Goal: Task Accomplishment & Management: Manage account settings

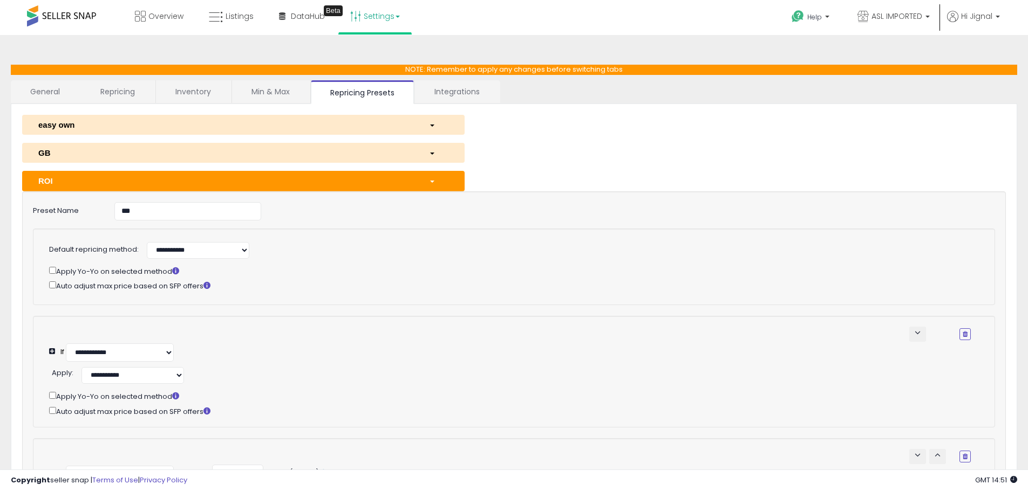
select select "**********"
select select "******"
select select "**********"
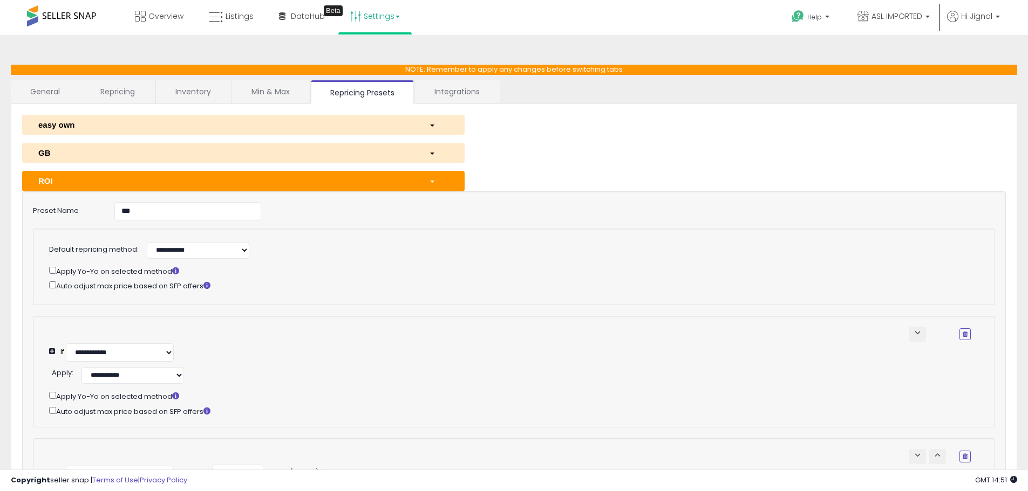
select select "**********"
select select "******"
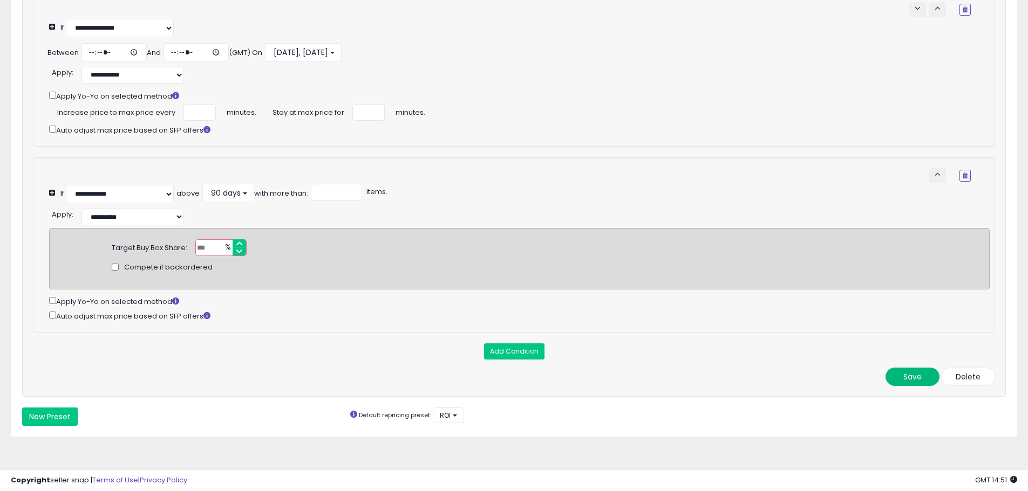
click at [909, 372] on button "Save" at bounding box center [912, 377] width 54 height 18
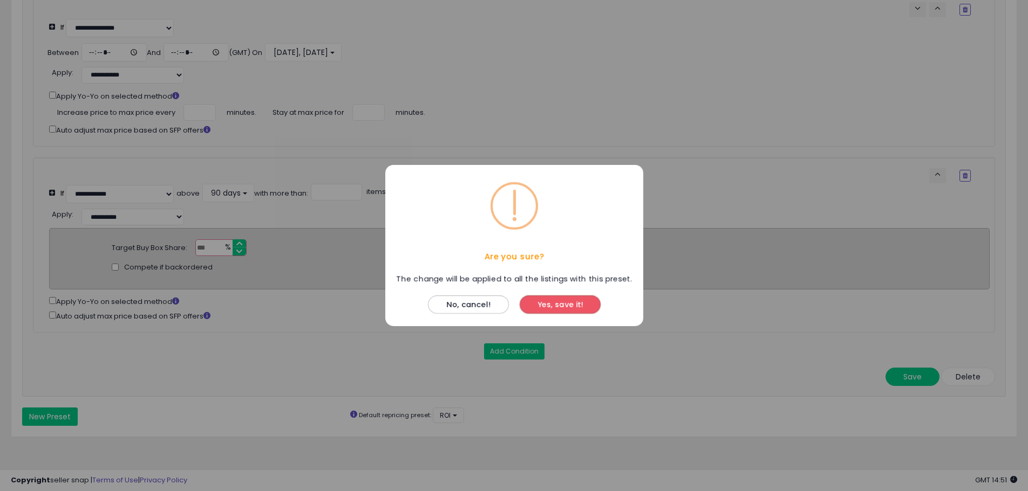
click at [591, 304] on button "Yes, save it!" at bounding box center [560, 305] width 81 height 18
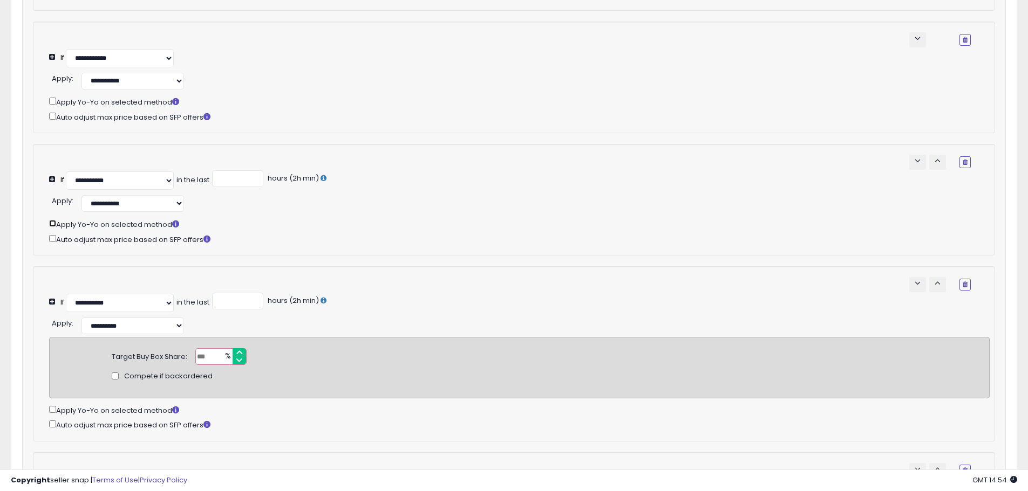
scroll to position [312, 0]
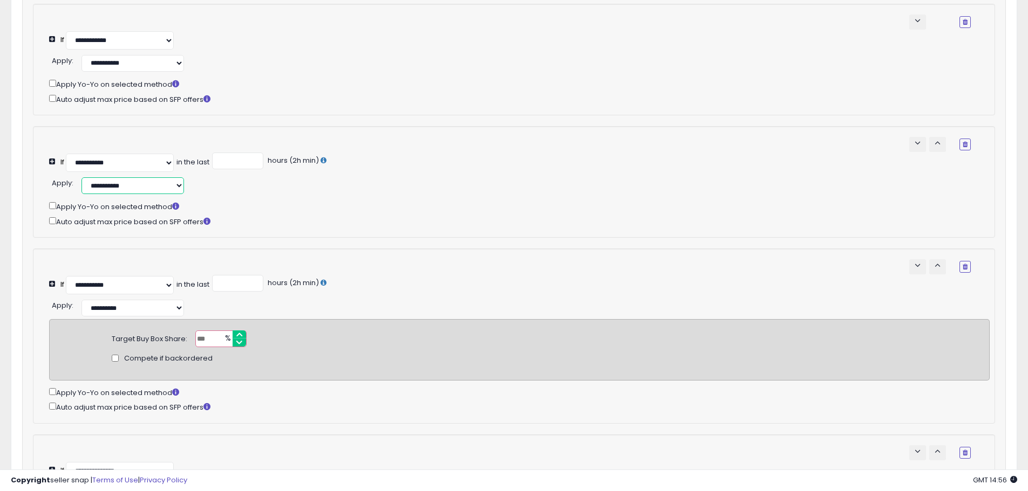
click at [166, 190] on select "**********" at bounding box center [132, 186] width 103 height 17
select select "******"
click at [81, 186] on select "**********" at bounding box center [132, 186] width 103 height 17
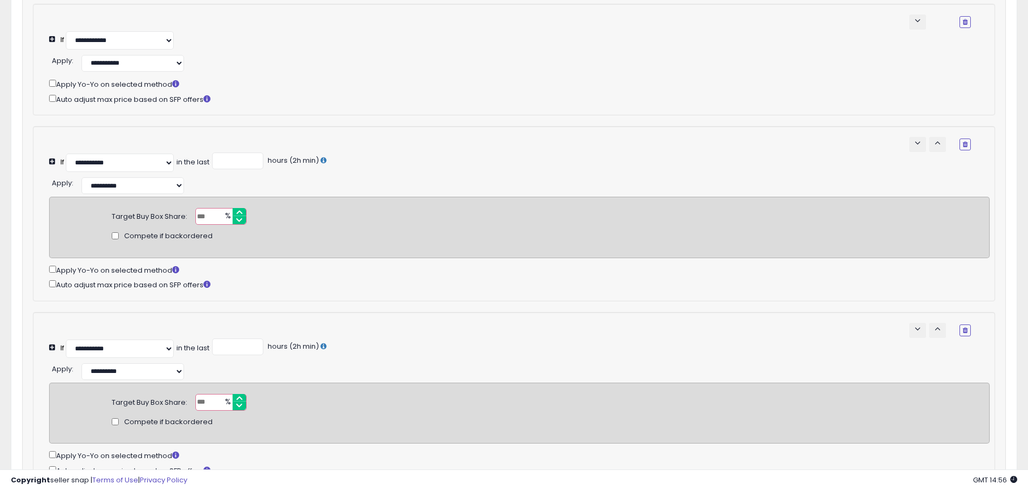
click at [214, 224] on input "***" at bounding box center [220, 216] width 51 height 17
type input "**"
click at [626, 188] on div "**********" at bounding box center [519, 184] width 940 height 19
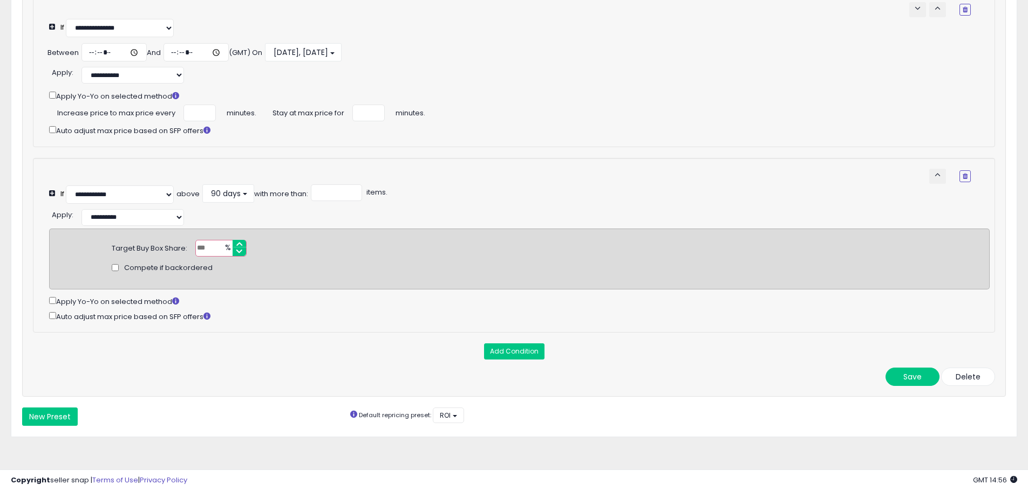
scroll to position [859, 0]
click at [920, 383] on button "Save" at bounding box center [912, 377] width 54 height 18
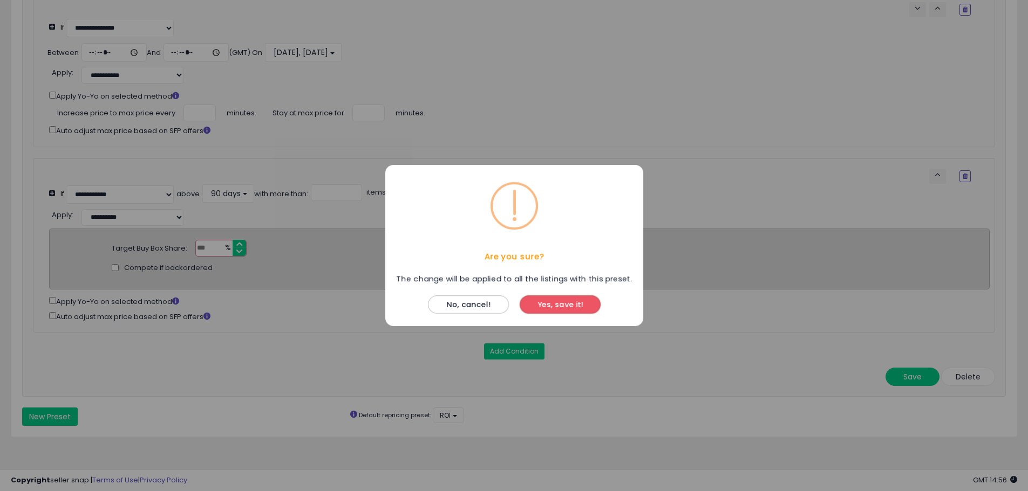
click at [549, 308] on button "Yes, save it!" at bounding box center [560, 305] width 81 height 18
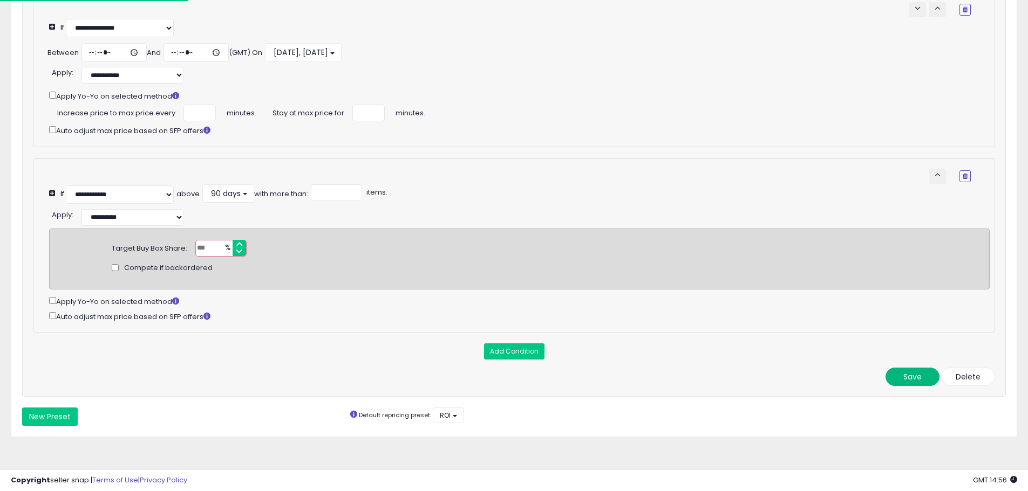
click at [893, 373] on button "Save" at bounding box center [912, 377] width 54 height 18
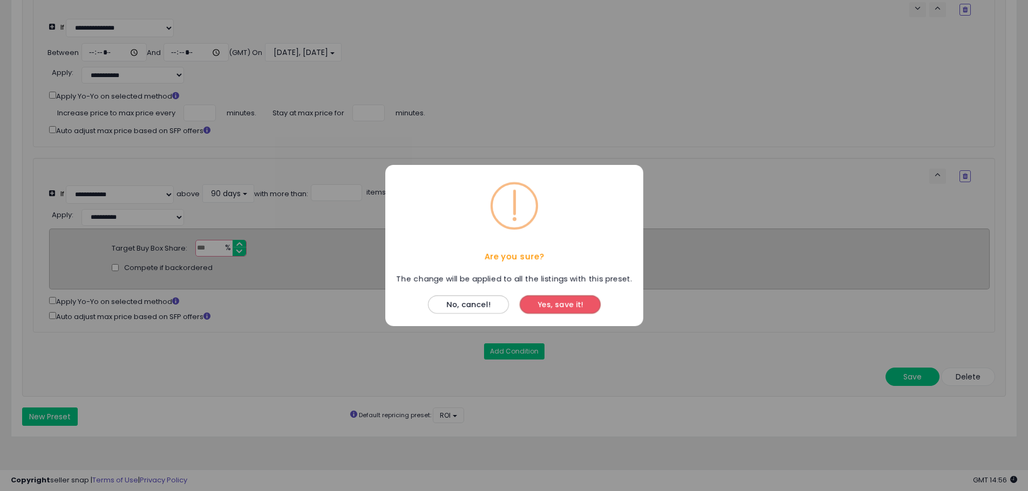
click at [584, 305] on button "Yes, save it!" at bounding box center [560, 305] width 81 height 18
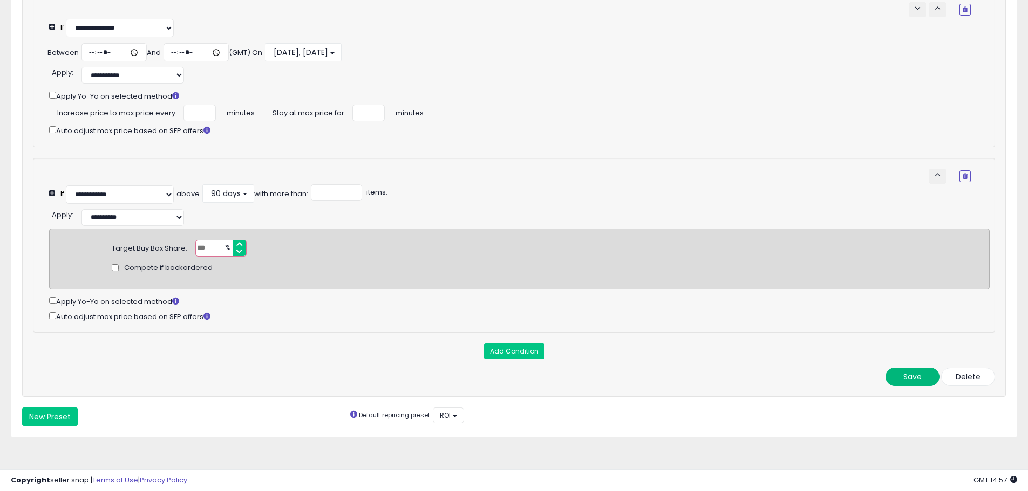
click at [902, 381] on button "Save" at bounding box center [912, 377] width 54 height 18
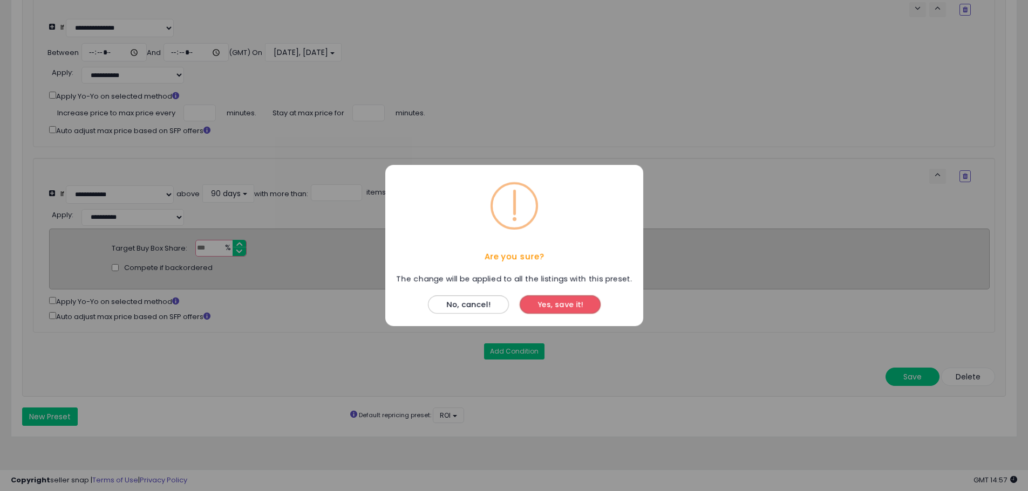
click at [579, 300] on button "Yes, save it!" at bounding box center [560, 305] width 81 height 18
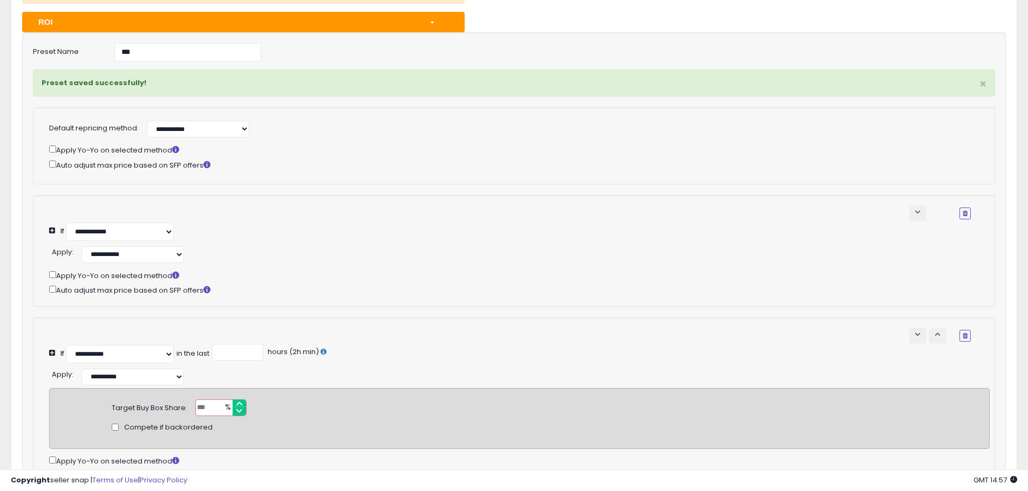
scroll to position [158, 0]
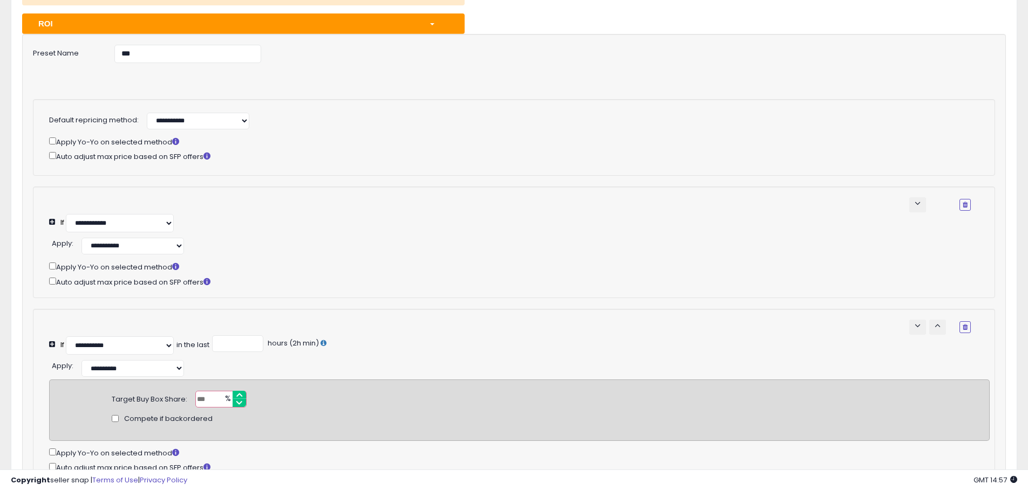
click at [435, 25] on div "button" at bounding box center [439, 23] width 36 height 11
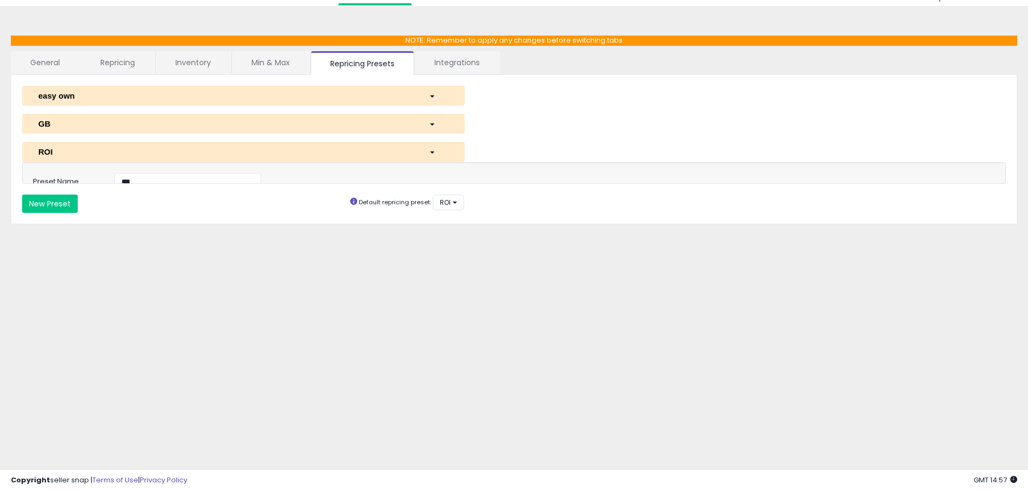
scroll to position [29, 0]
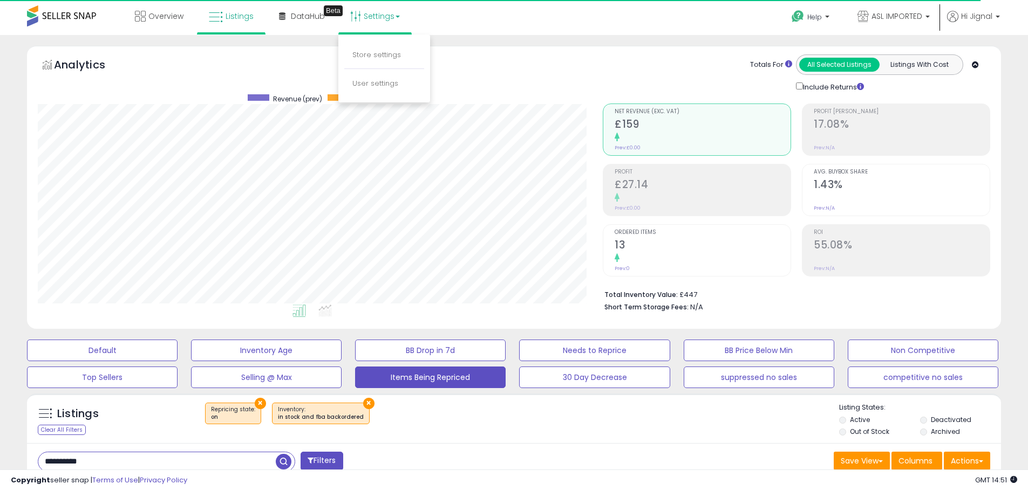
select select "**"
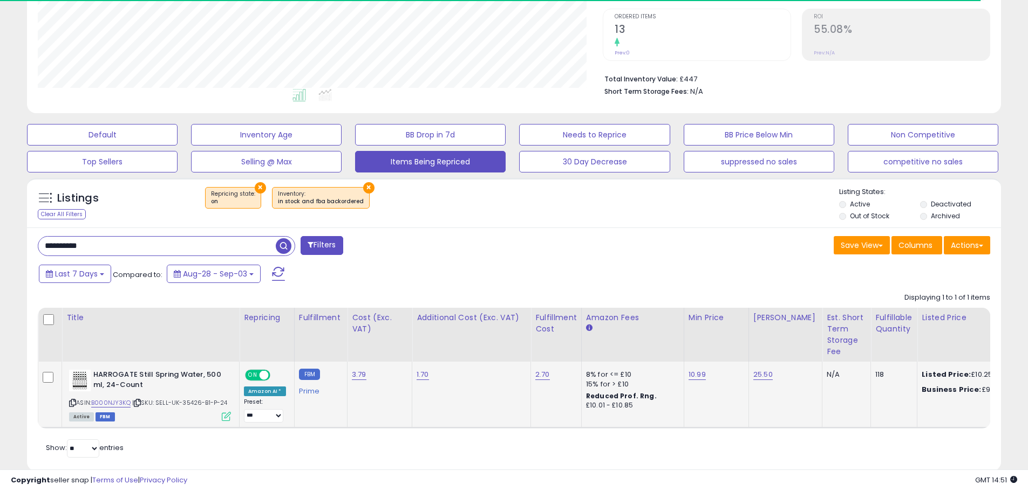
scroll to position [0, 5]
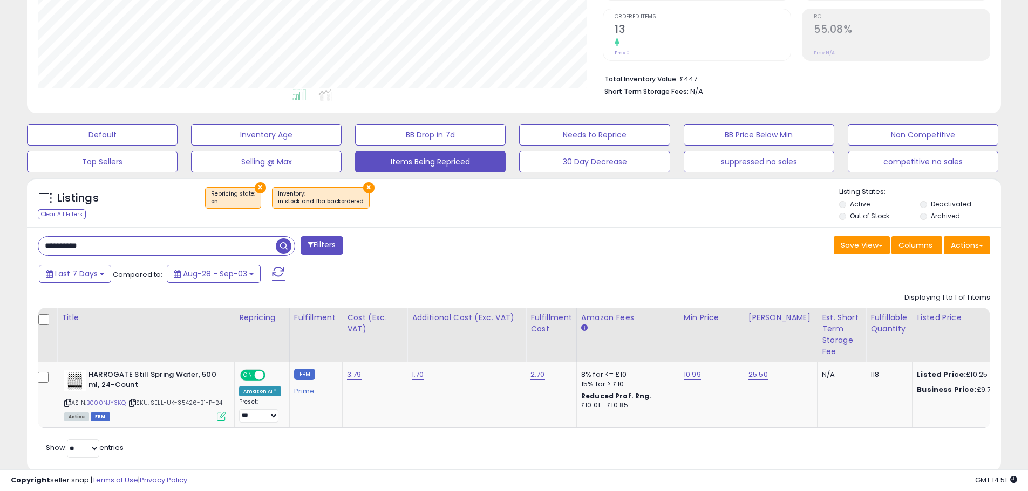
click at [276, 275] on span at bounding box center [278, 274] width 13 height 14
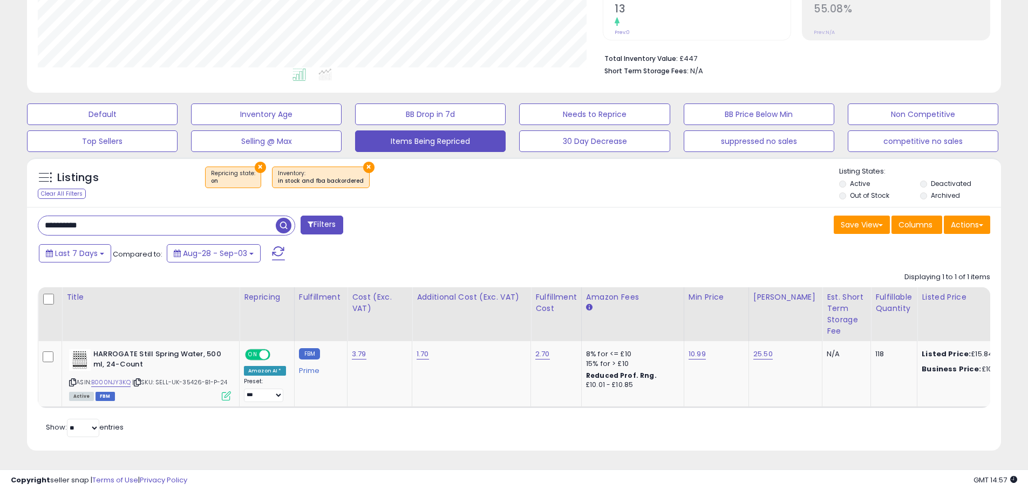
scroll to position [0, 0]
click at [281, 256] on span at bounding box center [278, 254] width 13 height 14
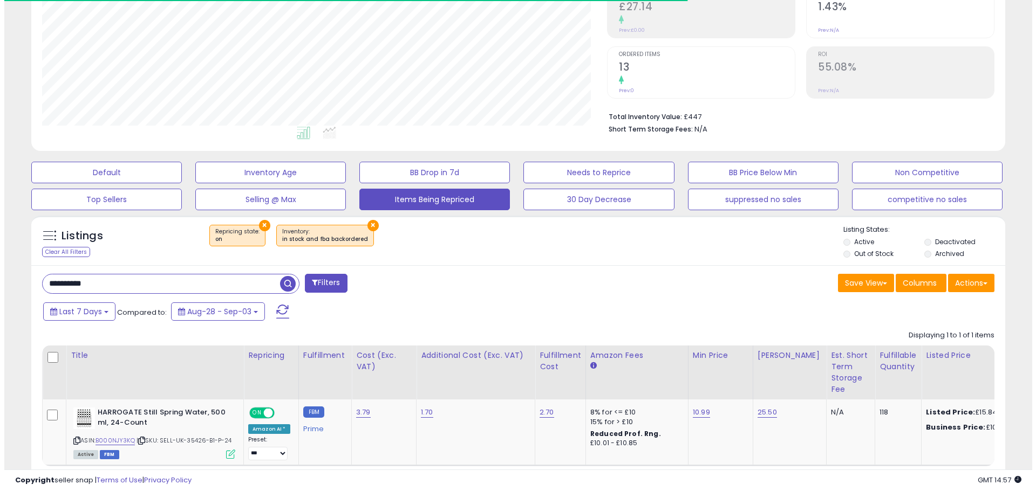
scroll to position [221, 565]
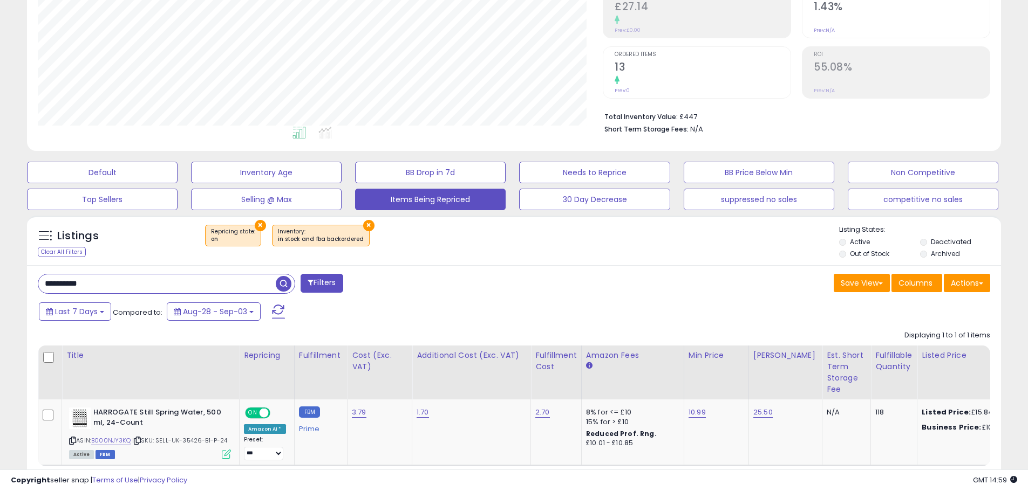
click at [285, 288] on span "button" at bounding box center [284, 284] width 16 height 16
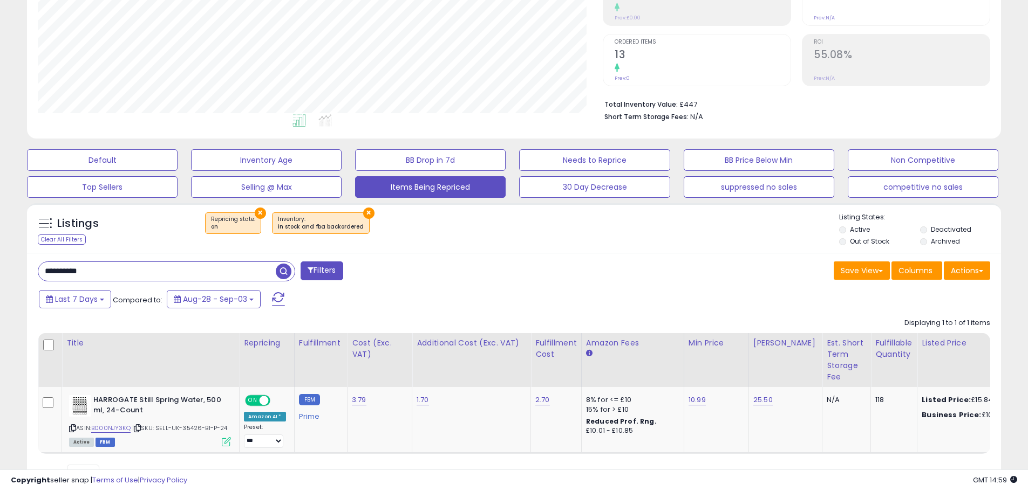
scroll to position [244, 0]
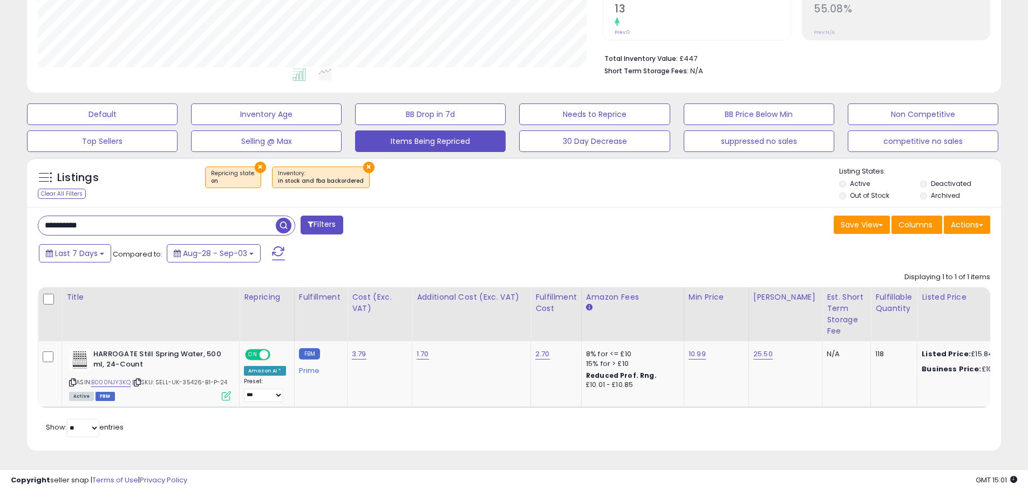
click at [285, 218] on span "button" at bounding box center [284, 226] width 16 height 16
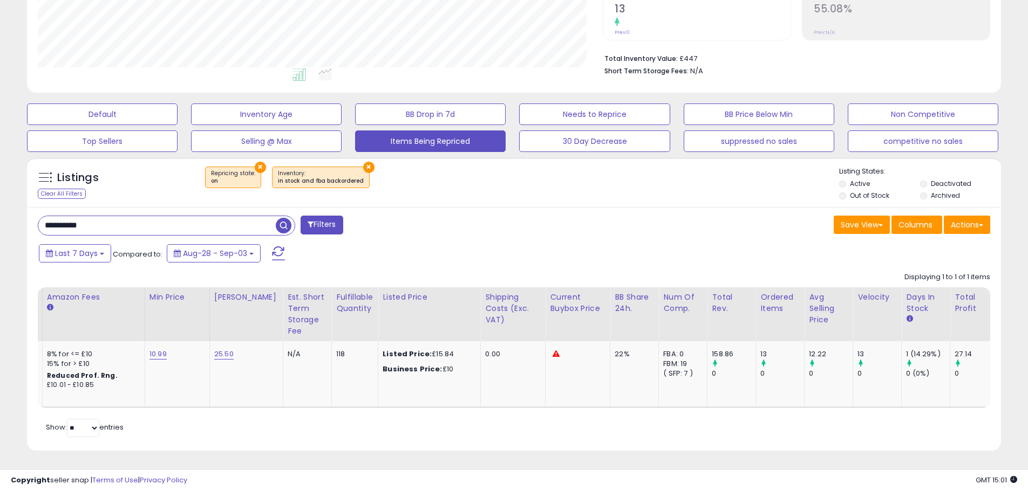
scroll to position [0, 0]
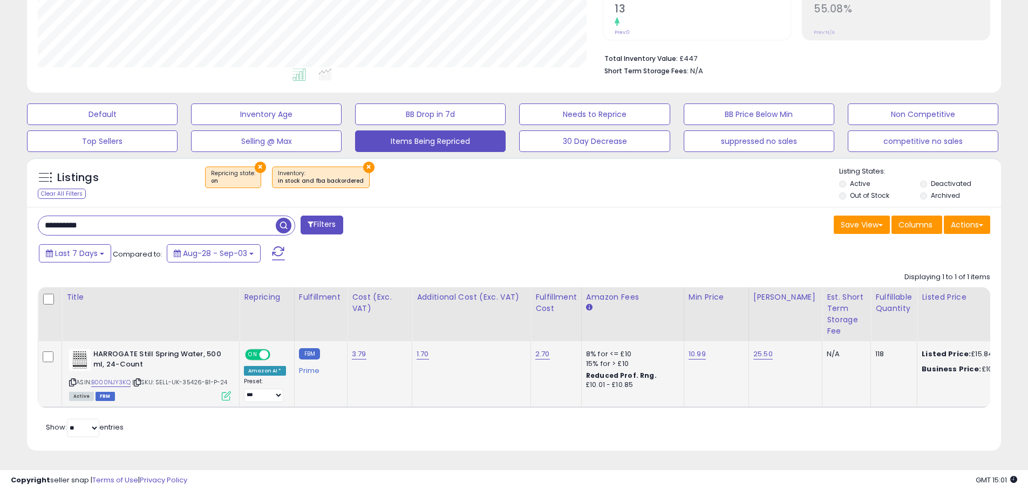
click at [74, 380] on icon at bounding box center [72, 383] width 7 height 6
click at [276, 250] on span at bounding box center [278, 254] width 13 height 14
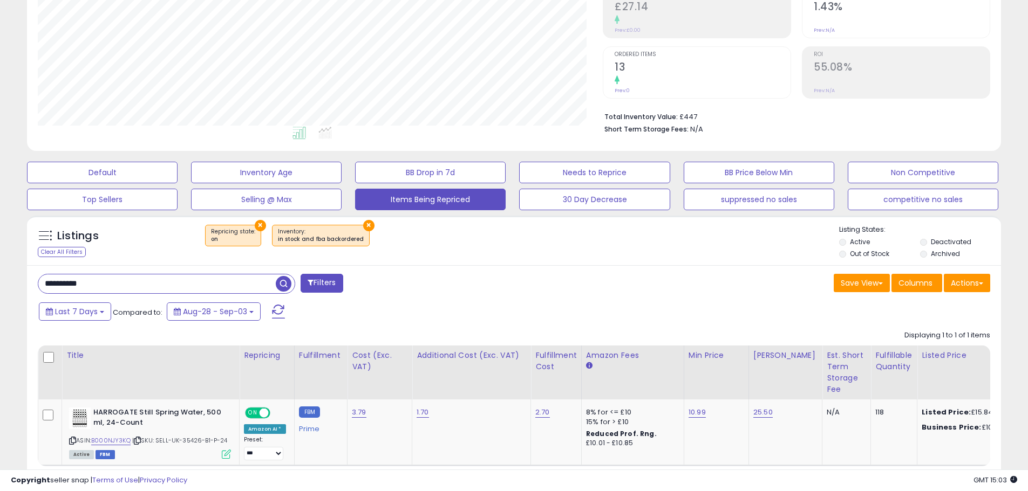
scroll to position [221, 565]
click at [700, 415] on link "10.99" at bounding box center [696, 412] width 17 height 11
type input "*****"
click button "submit" at bounding box center [723, 385] width 18 height 16
click at [694, 412] on link "11.10" at bounding box center [694, 412] width 13 height 11
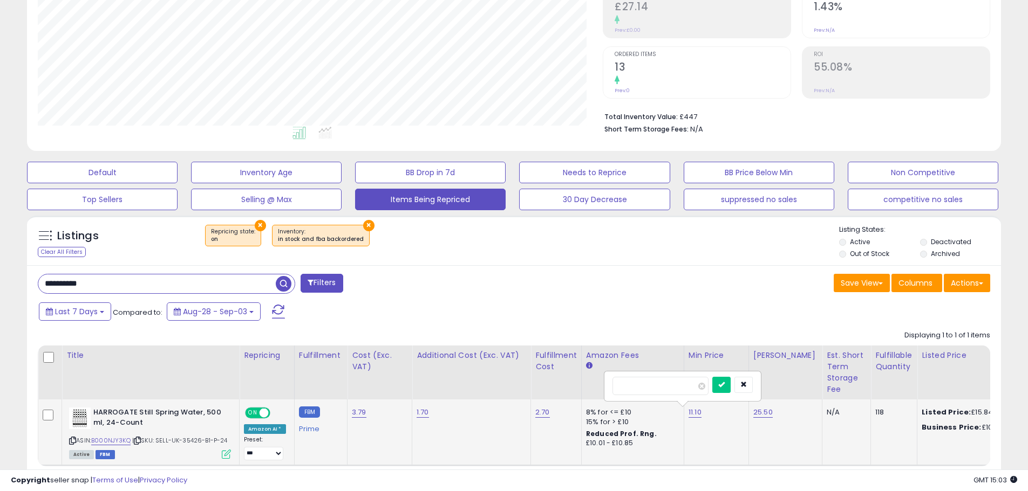
type input "*****"
click button "submit" at bounding box center [721, 385] width 18 height 16
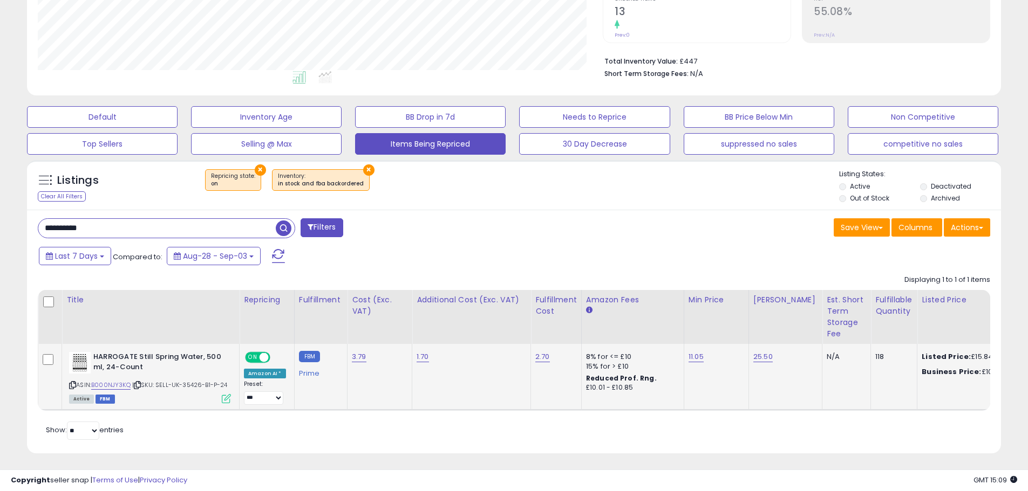
scroll to position [244, 0]
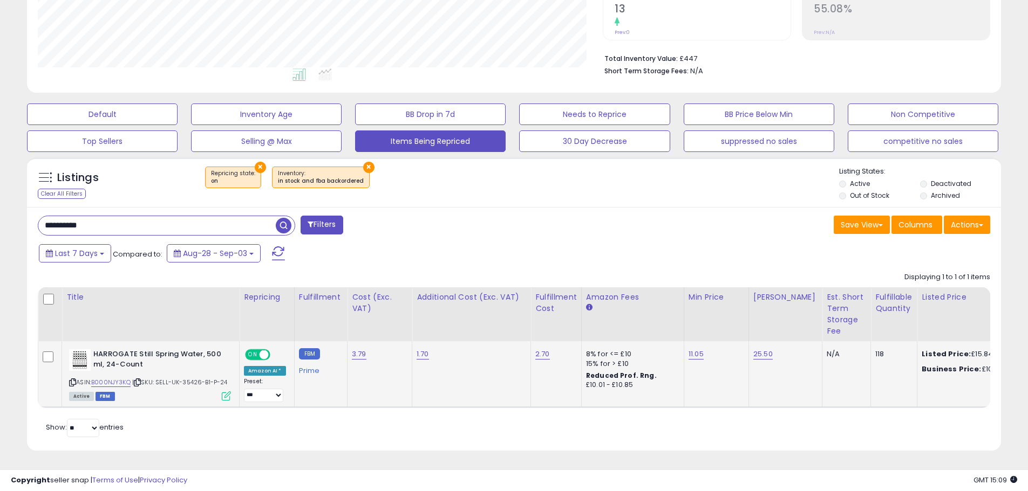
click at [276, 251] on span at bounding box center [278, 254] width 13 height 14
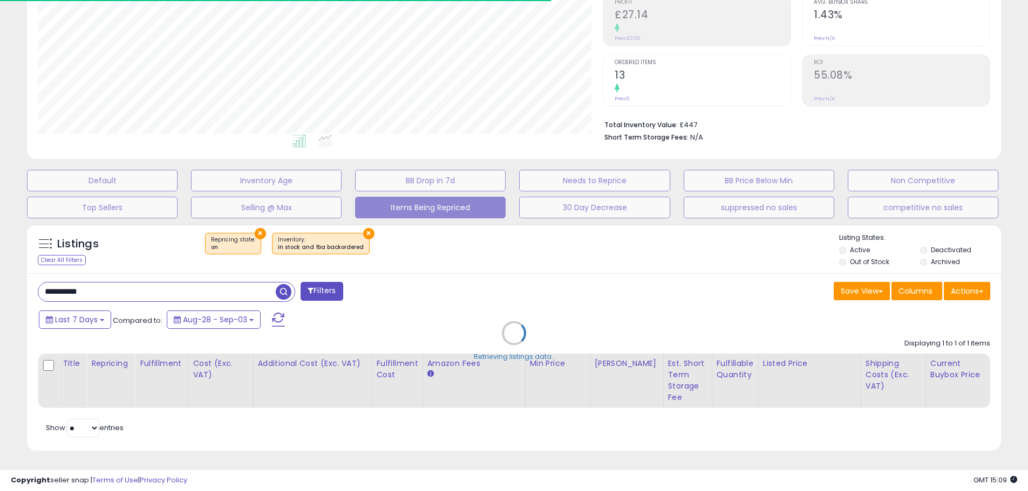
scroll to position [221, 565]
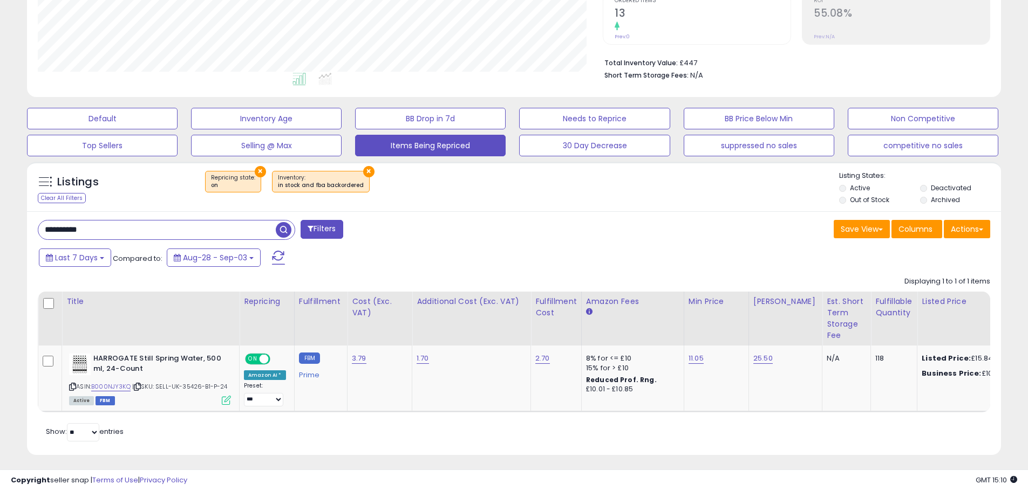
click at [280, 259] on span at bounding box center [278, 258] width 13 height 14
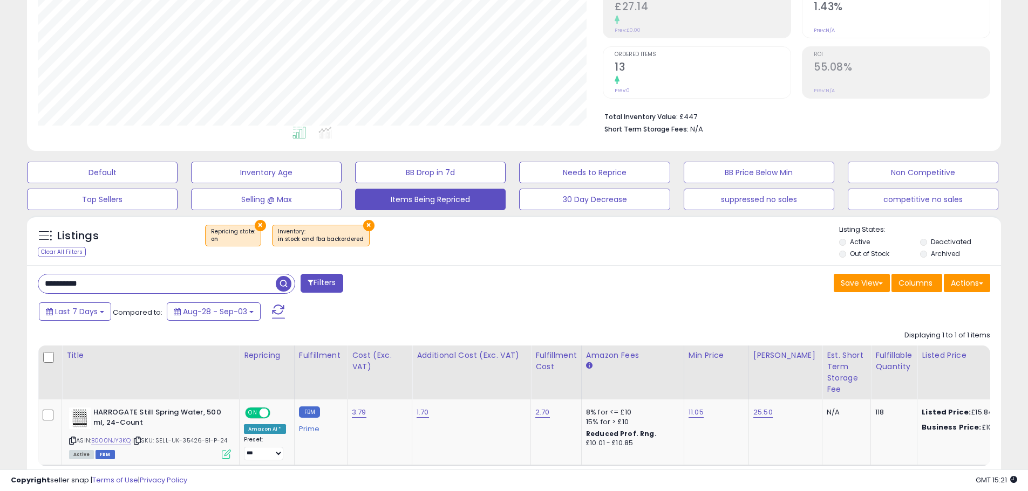
click at [238, 288] on input "**********" at bounding box center [156, 284] width 237 height 19
click at [99, 441] on link "B000NJY3KQ" at bounding box center [110, 440] width 39 height 9
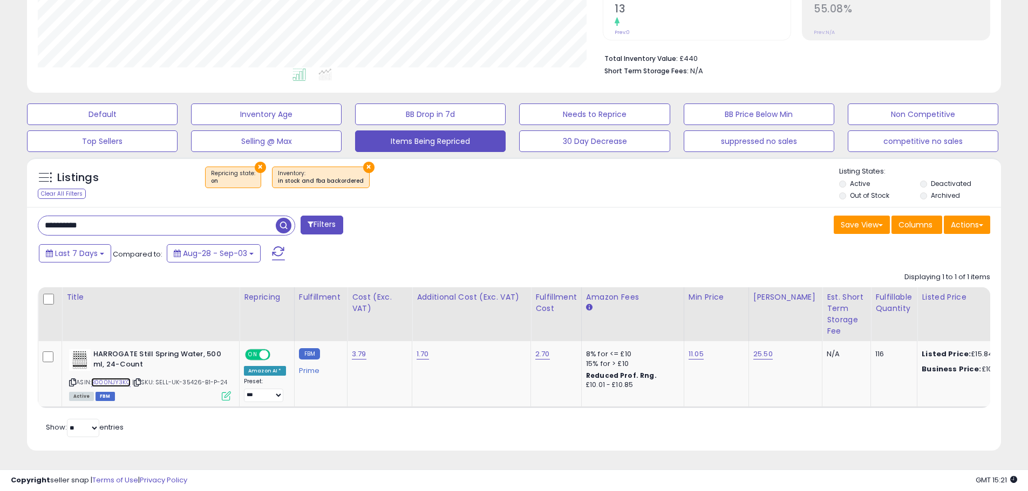
scroll to position [244, 0]
click at [277, 248] on span at bounding box center [278, 254] width 13 height 14
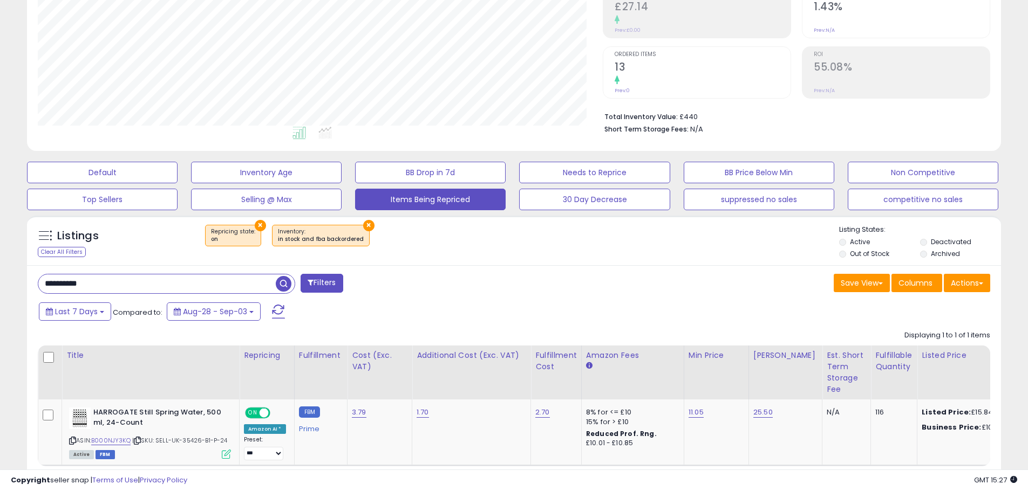
scroll to position [221, 565]
click at [155, 286] on input "**********" at bounding box center [156, 284] width 237 height 19
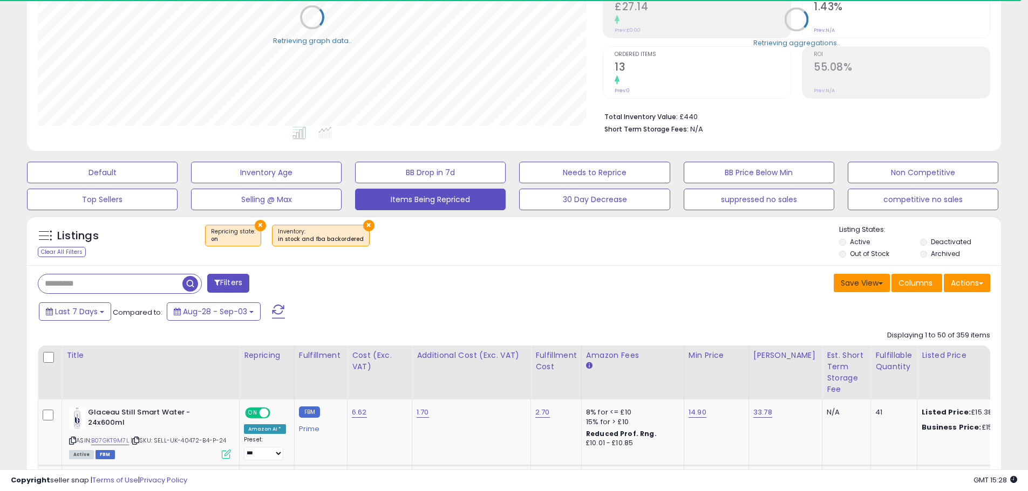
scroll to position [539293, 538950]
click at [931, 246] on label "Deactivated" at bounding box center [951, 241] width 40 height 9
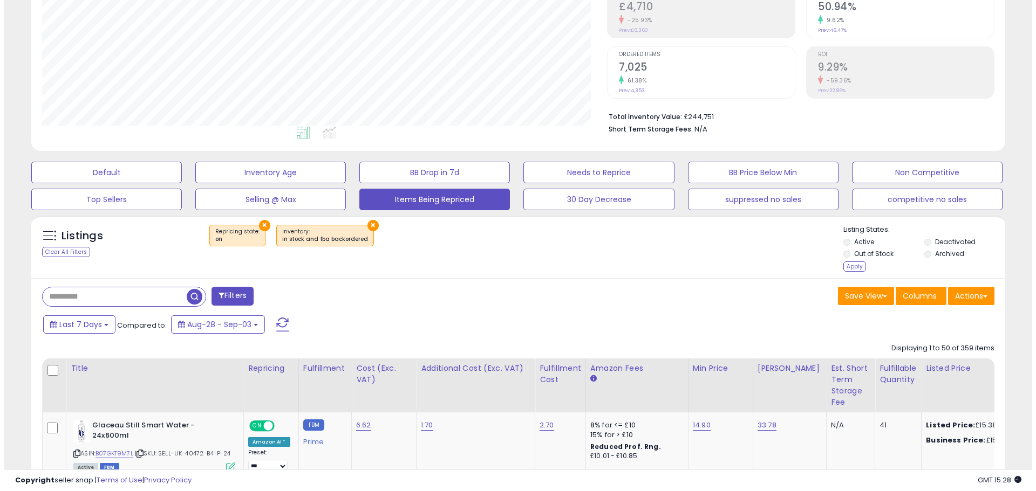
scroll to position [221, 565]
click at [931, 255] on label "Archived" at bounding box center [945, 253] width 29 height 9
click at [886, 255] on label "Out of Stock" at bounding box center [869, 253] width 39 height 9
click at [834, 235] on div "× Repricing state : on × Inventory" at bounding box center [515, 240] width 647 height 30
click at [851, 268] on div "Apply" at bounding box center [850, 267] width 23 height 10
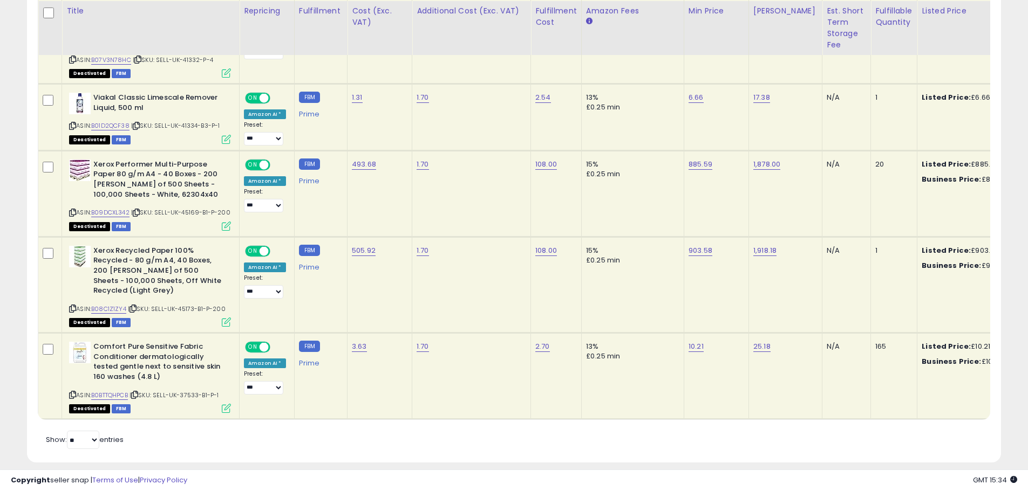
scroll to position [1101, 0]
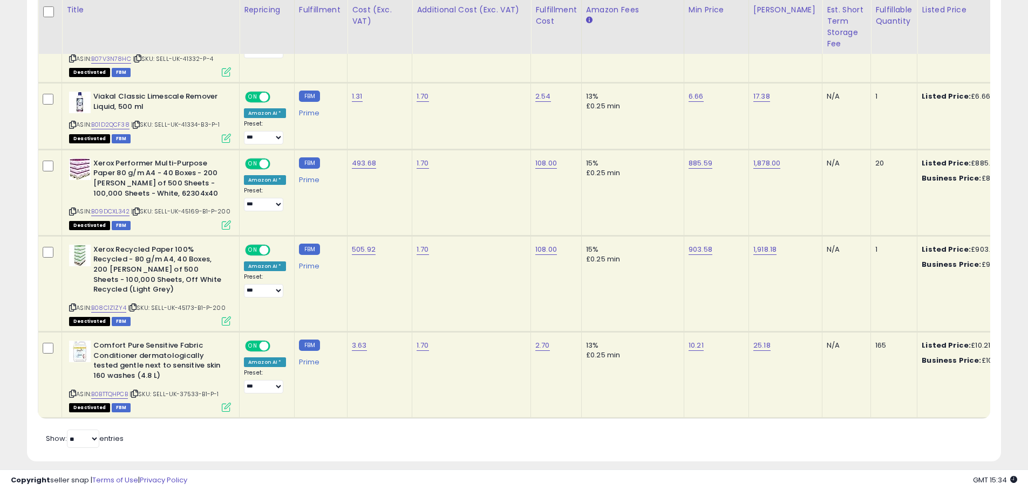
click at [262, 342] on span at bounding box center [264, 346] width 9 height 9
click at [252, 342] on span at bounding box center [250, 346] width 9 height 9
click at [263, 245] on span at bounding box center [264, 249] width 9 height 9
click at [261, 342] on span at bounding box center [264, 346] width 9 height 9
click at [262, 160] on span at bounding box center [264, 164] width 9 height 9
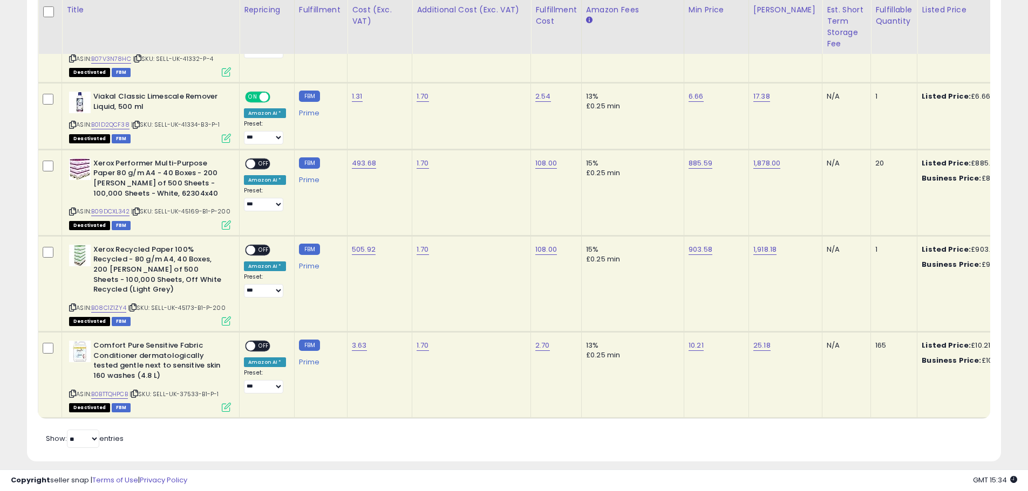
click at [258, 93] on span "ON" at bounding box center [252, 97] width 13 height 9
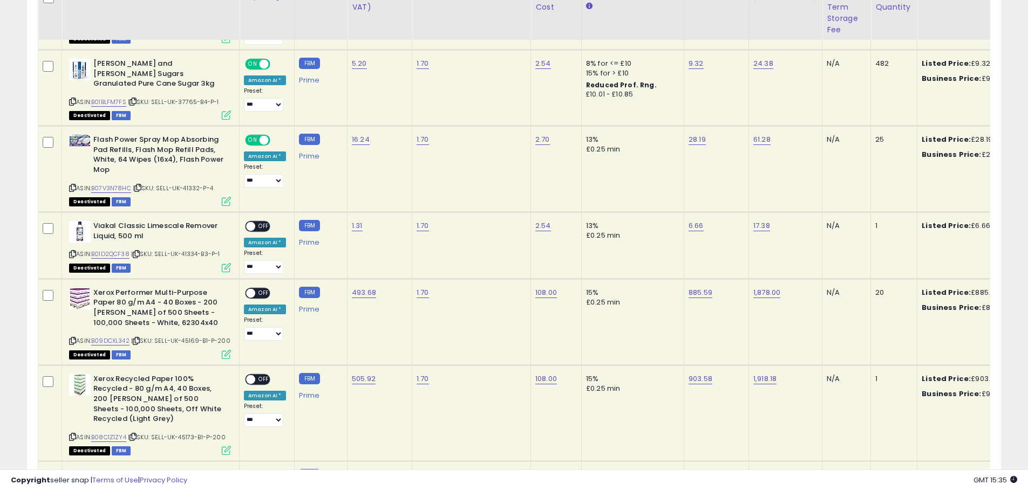
scroll to position [993, 0]
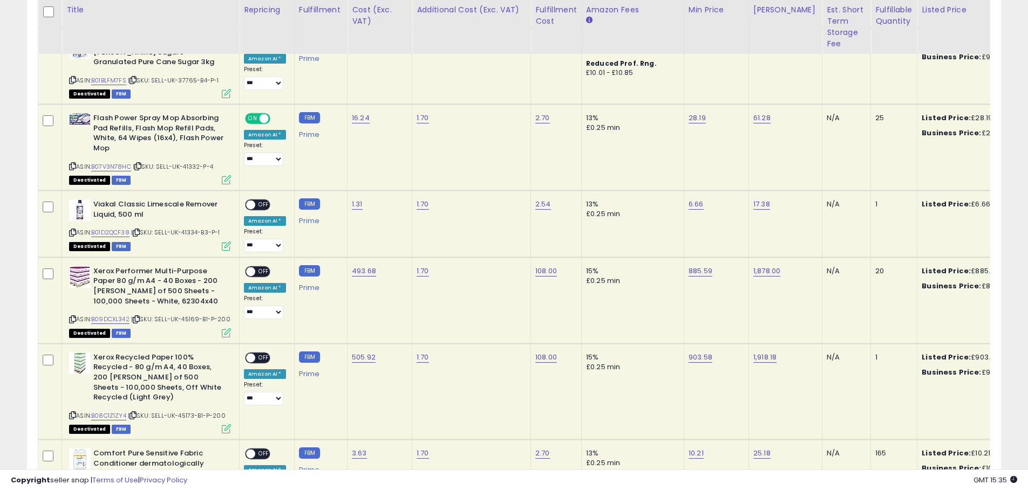
click at [264, 114] on span at bounding box center [264, 118] width 9 height 9
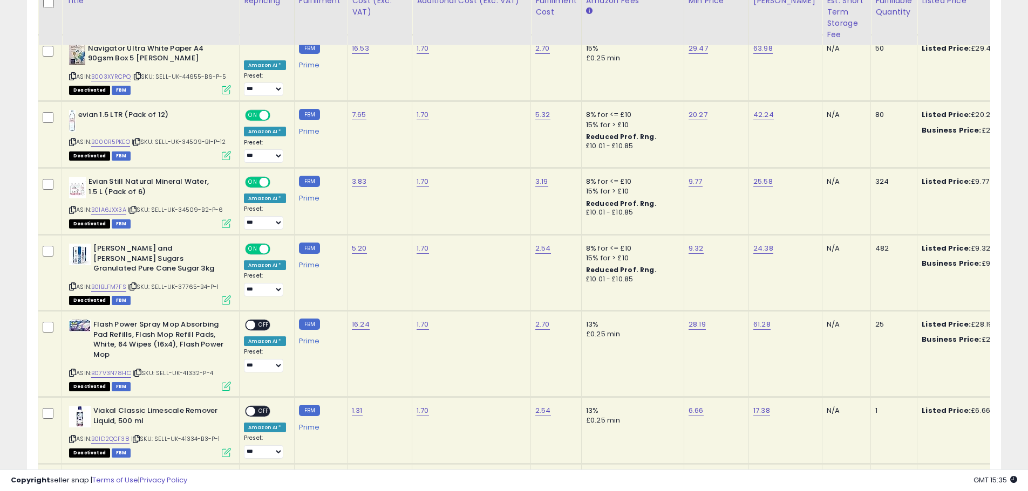
scroll to position [777, 0]
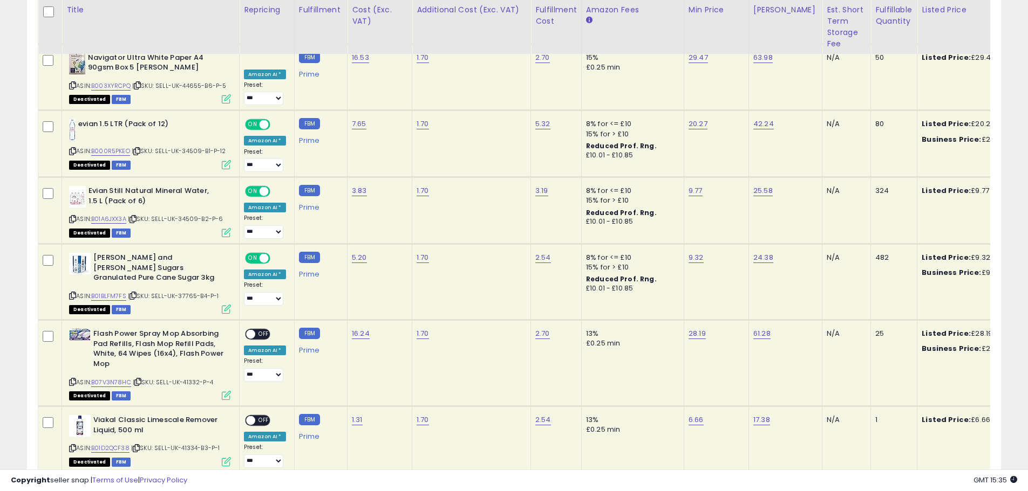
click at [263, 254] on span at bounding box center [264, 258] width 9 height 9
click at [260, 187] on span at bounding box center [264, 191] width 9 height 9
click at [260, 120] on span at bounding box center [264, 124] width 9 height 9
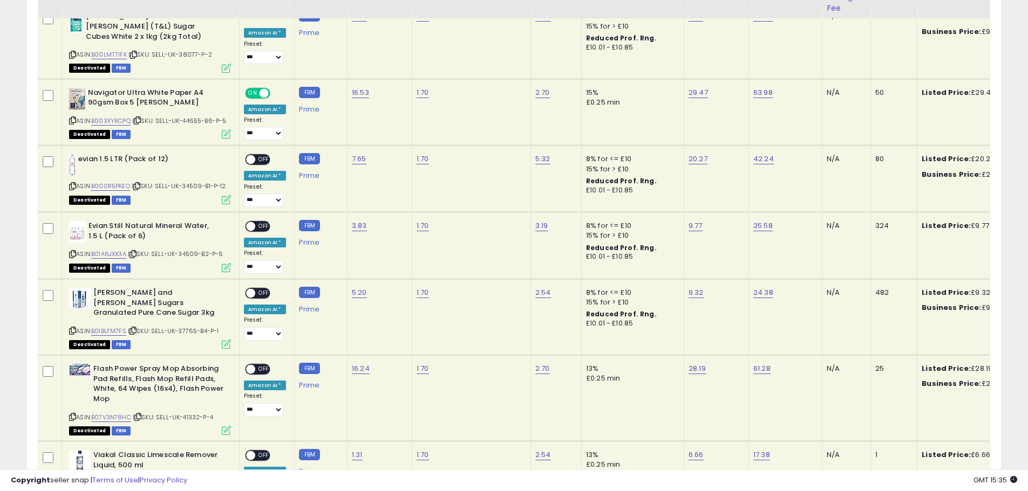
scroll to position [670, 0]
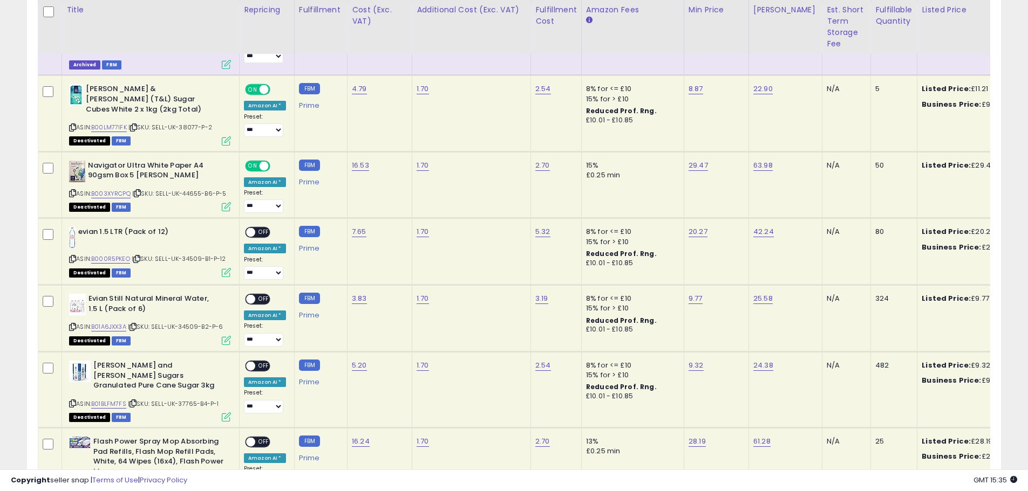
click at [267, 161] on span at bounding box center [264, 165] width 9 height 9
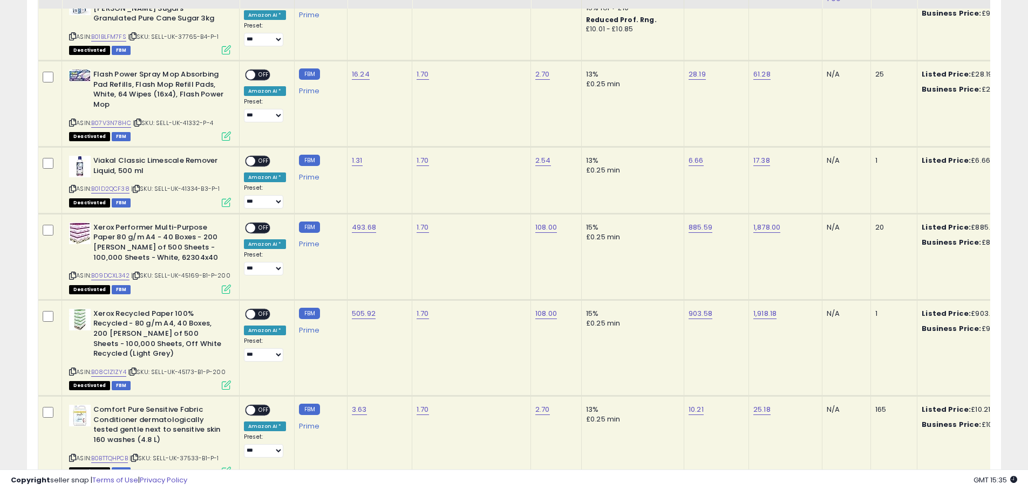
scroll to position [1071, 0]
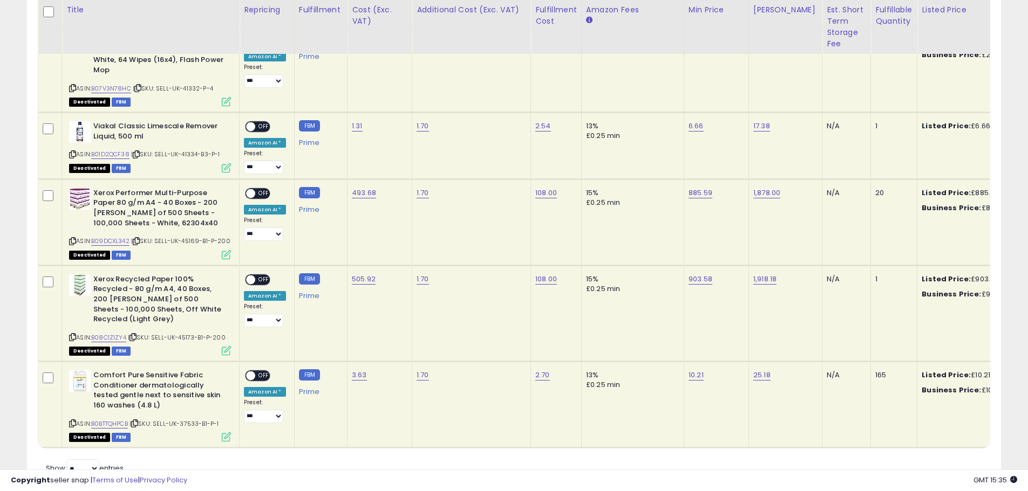
click at [261, 372] on span "OFF" at bounding box center [263, 376] width 17 height 9
click at [251, 275] on span at bounding box center [250, 279] width 9 height 9
click at [251, 189] on span at bounding box center [250, 193] width 9 height 9
click at [254, 122] on span at bounding box center [250, 126] width 9 height 9
click at [263, 275] on span "OFF" at bounding box center [263, 279] width 17 height 9
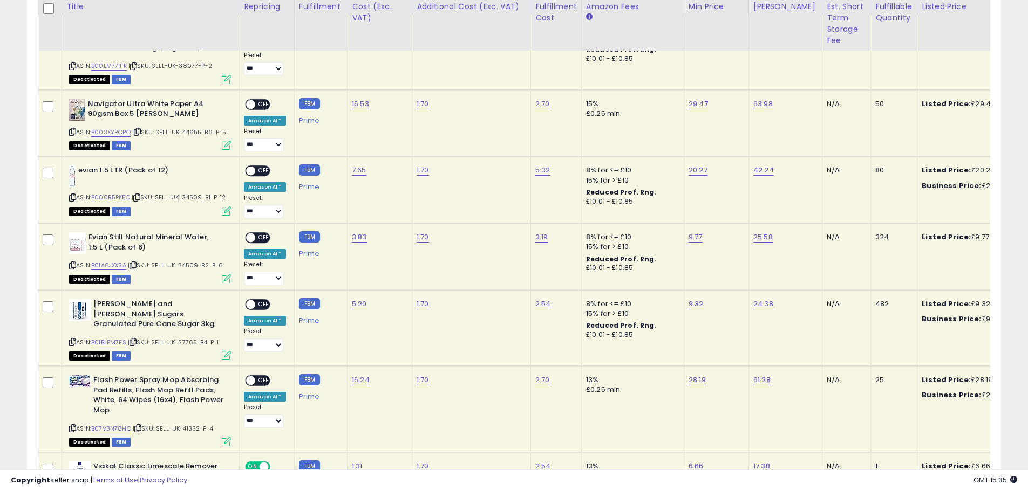
scroll to position [720, 0]
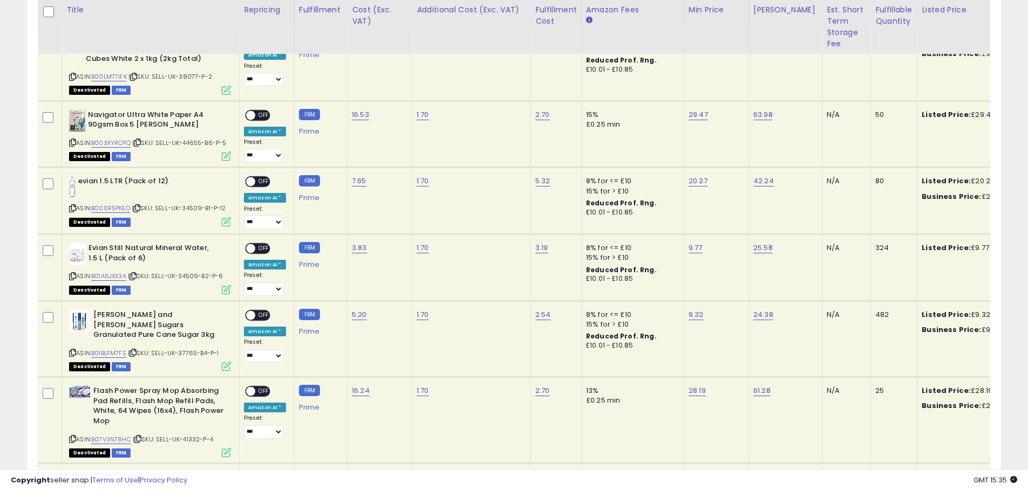
click at [257, 387] on span "OFF" at bounding box center [263, 391] width 17 height 9
click at [250, 311] on span at bounding box center [250, 315] width 9 height 9
click at [248, 244] on span at bounding box center [250, 248] width 9 height 9
click at [258, 178] on span "OFF" at bounding box center [263, 182] width 17 height 9
click at [253, 111] on div "ON OFF" at bounding box center [245, 115] width 25 height 9
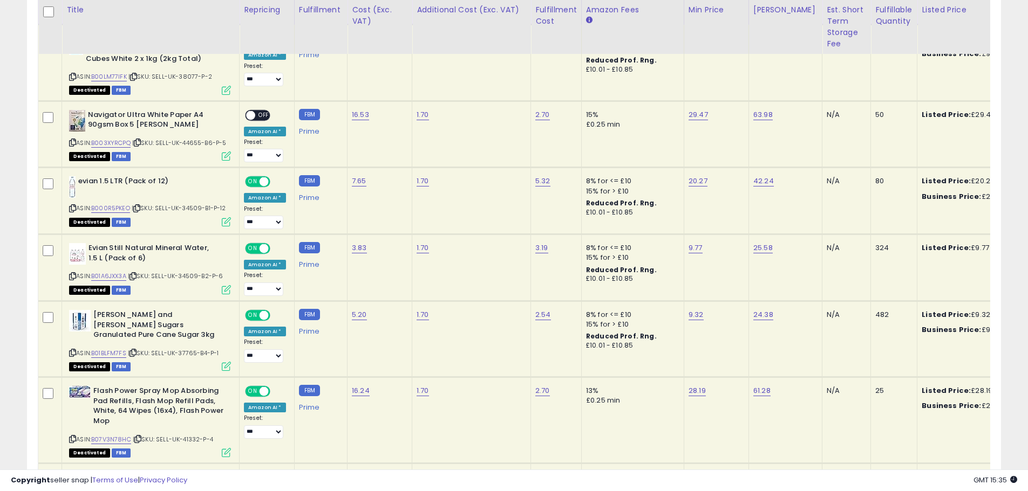
click at [258, 111] on div "ON OFF" at bounding box center [245, 115] width 25 height 9
click at [251, 111] on span at bounding box center [250, 115] width 9 height 9
drag, startPoint x: 253, startPoint y: 105, endPoint x: 264, endPoint y: 105, distance: 11.3
click at [258, 111] on div "ON OFF" at bounding box center [245, 115] width 25 height 9
click at [264, 111] on span "OFF" at bounding box center [263, 115] width 17 height 9
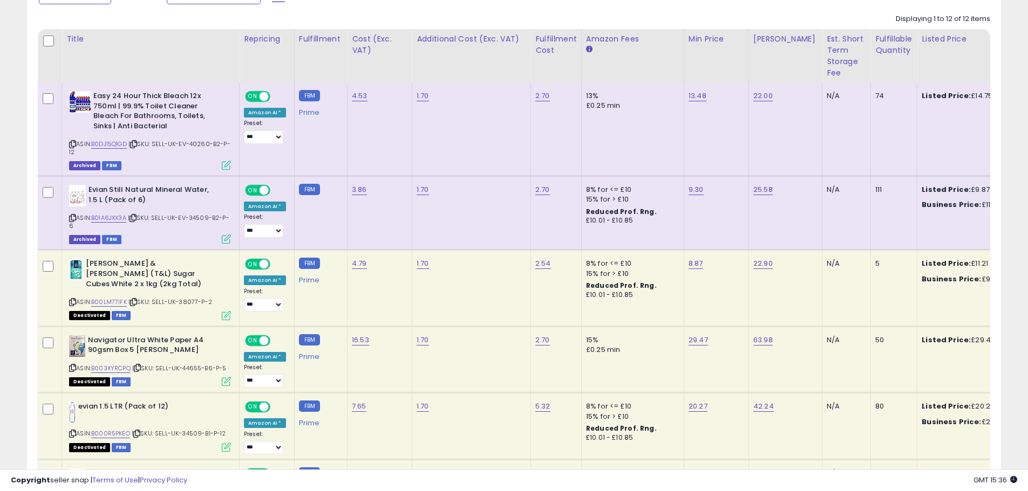
scroll to position [433, 0]
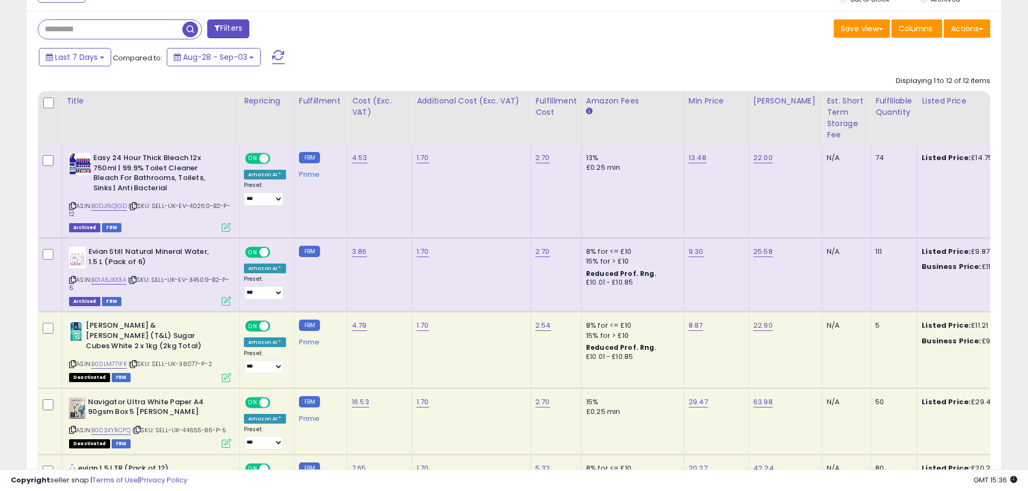
click at [277, 59] on span at bounding box center [278, 57] width 13 height 14
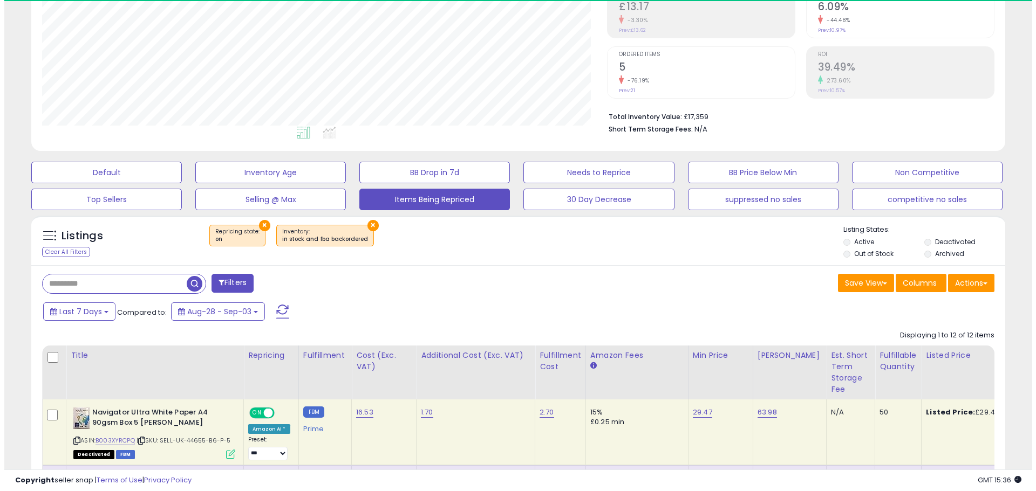
scroll to position [221, 565]
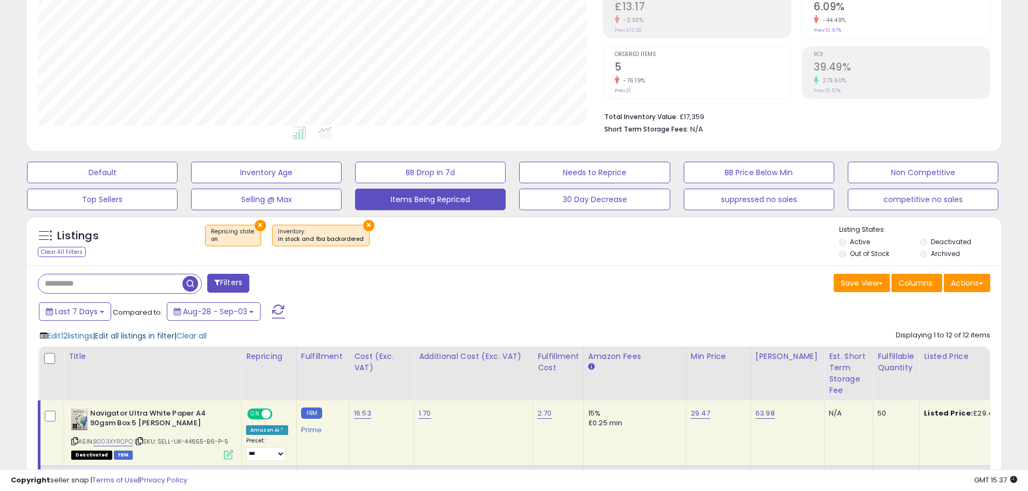
click at [161, 336] on span "Edit all listings in filter" at bounding box center [134, 336] width 79 height 11
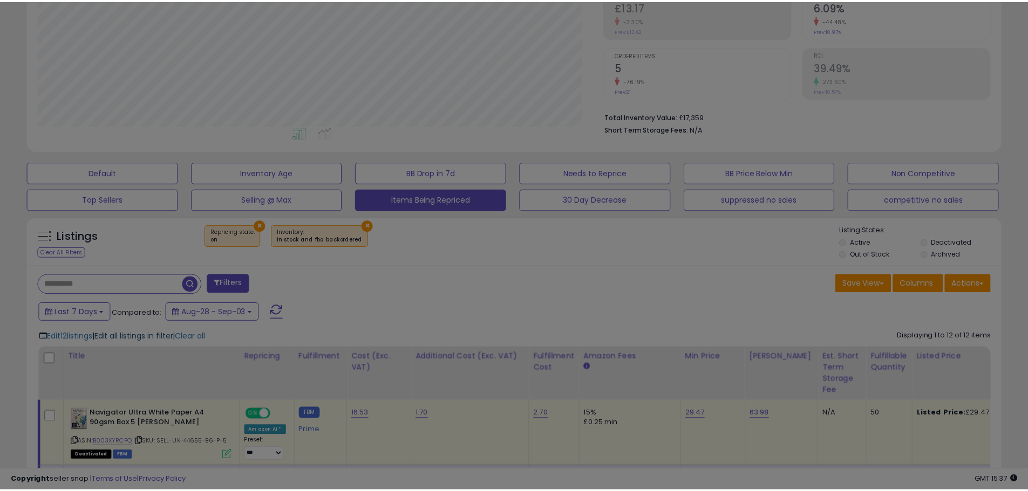
scroll to position [221, 570]
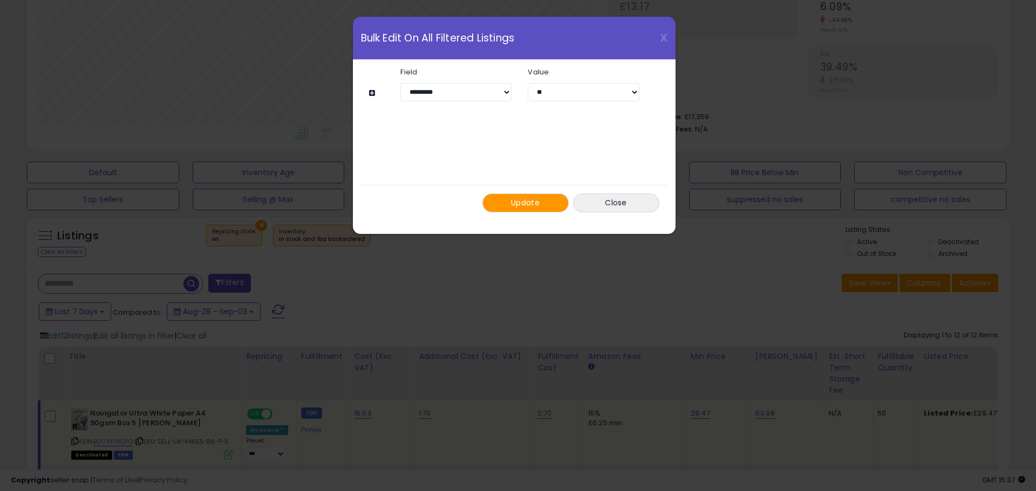
click at [516, 202] on span "Update" at bounding box center [525, 202] width 29 height 11
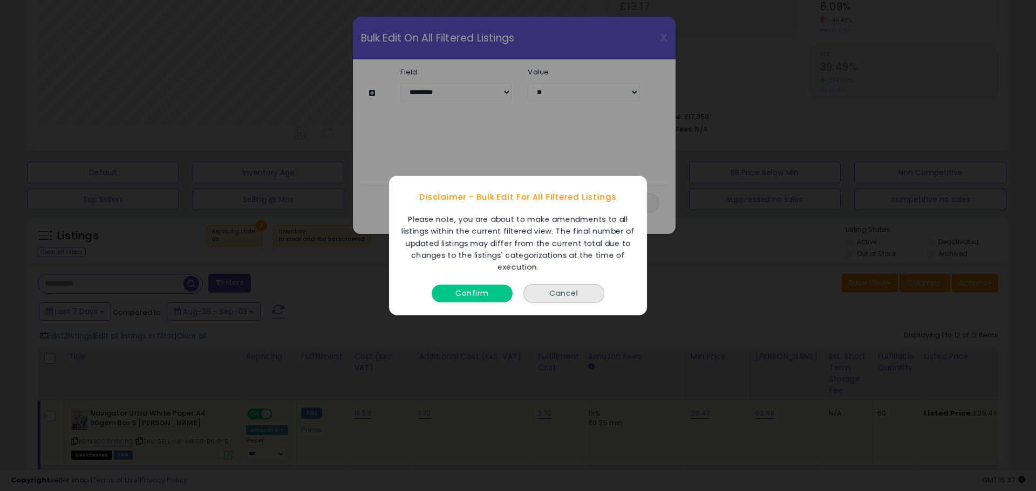
click at [497, 290] on button "Confirm" at bounding box center [472, 294] width 81 height 18
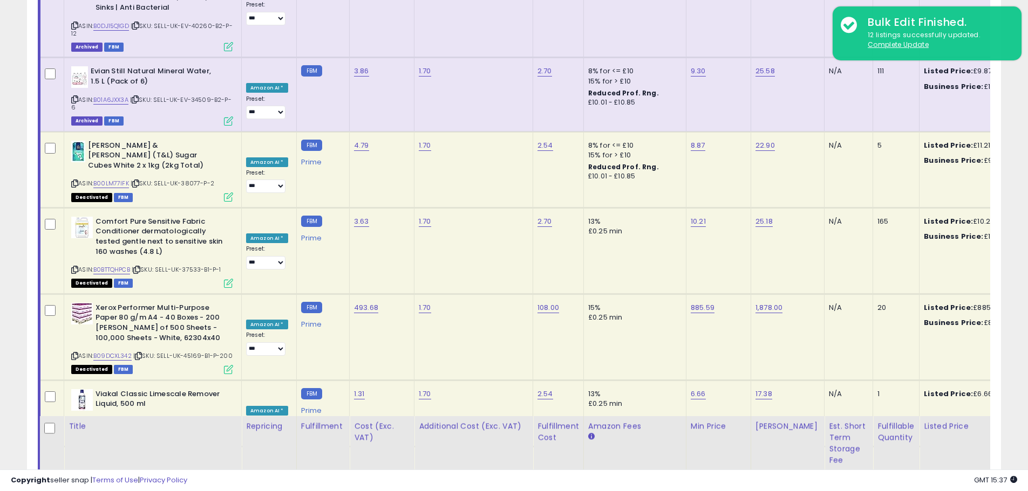
scroll to position [1097, 0]
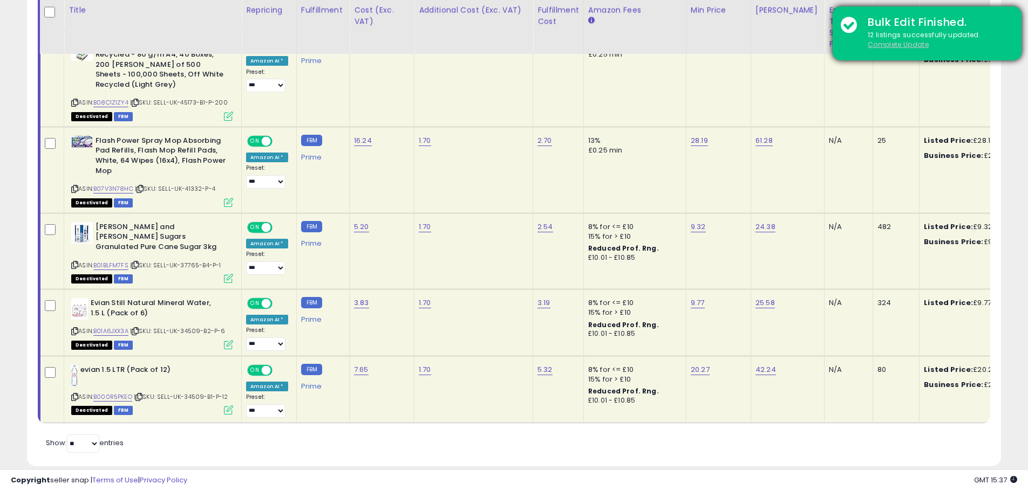
click at [919, 44] on u "Complete Update" at bounding box center [898, 44] width 61 height 9
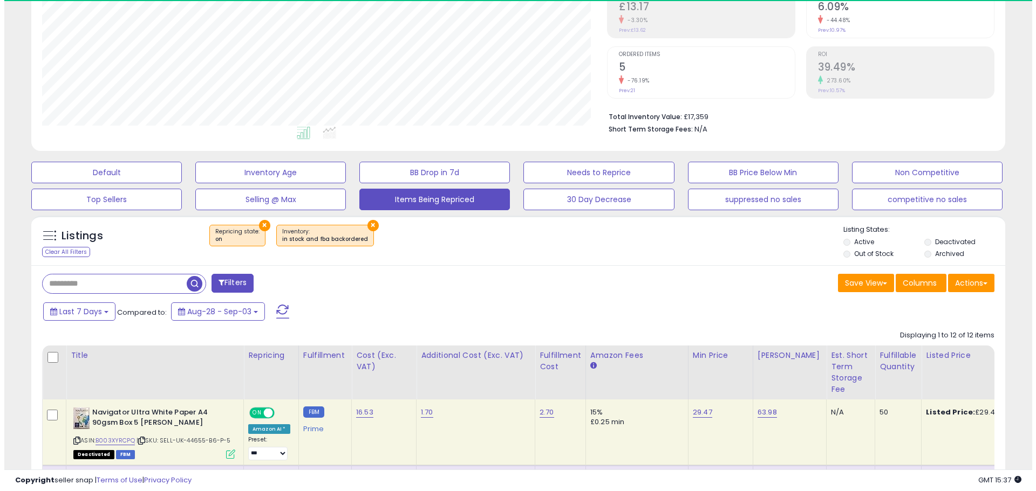
scroll to position [221, 565]
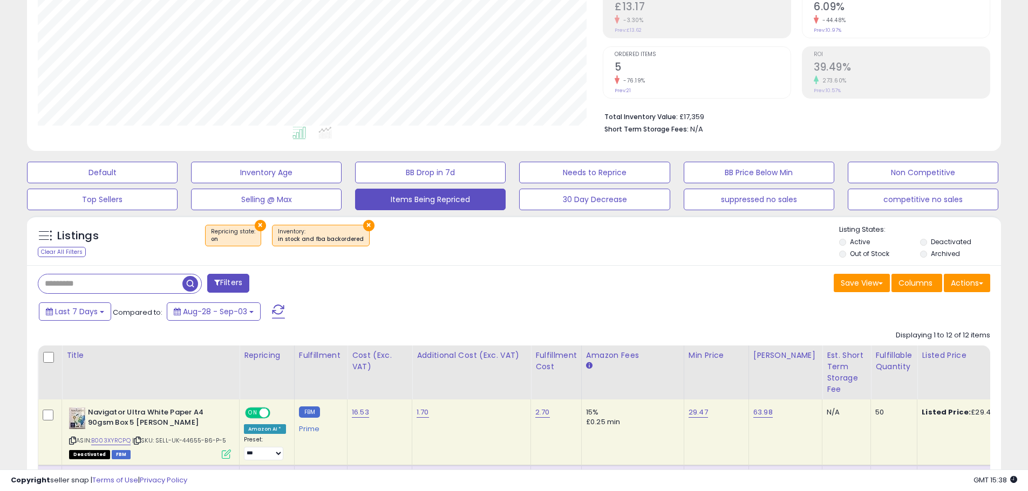
click at [275, 309] on span at bounding box center [278, 312] width 13 height 14
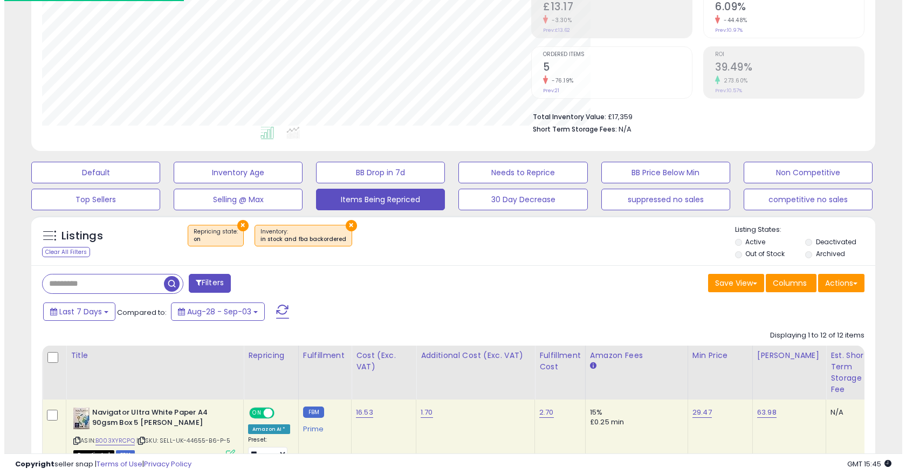
scroll to position [539293, 539025]
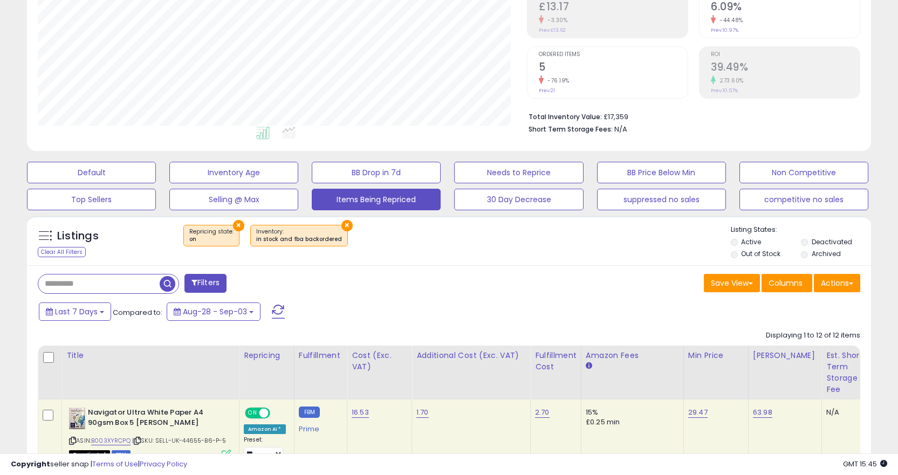
click at [277, 311] on span at bounding box center [278, 312] width 13 height 14
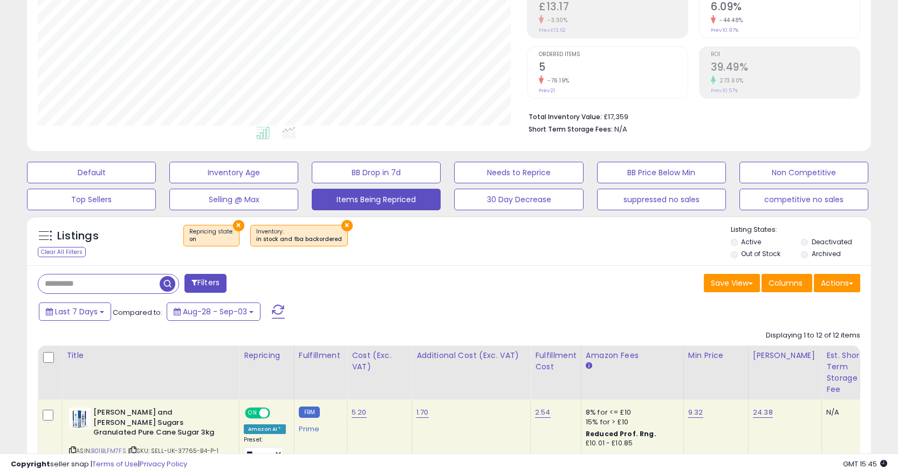
scroll to position [221, 489]
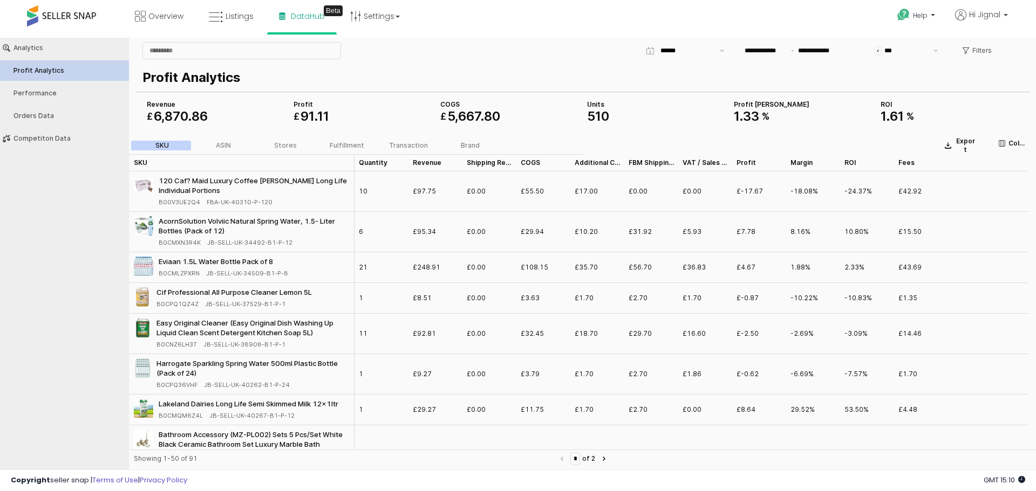
click at [38, 62] on button "Profit Analytics" at bounding box center [64, 70] width 136 height 21
click at [672, 57] on div "App Frame" at bounding box center [685, 51] width 62 height 16
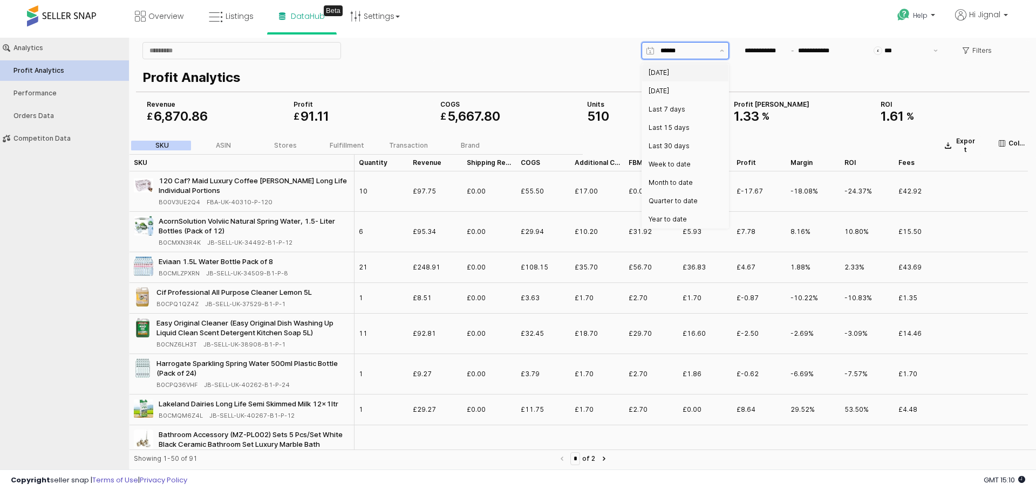
click at [668, 75] on div "Today" at bounding box center [681, 73] width 67 height 9
type input "*****"
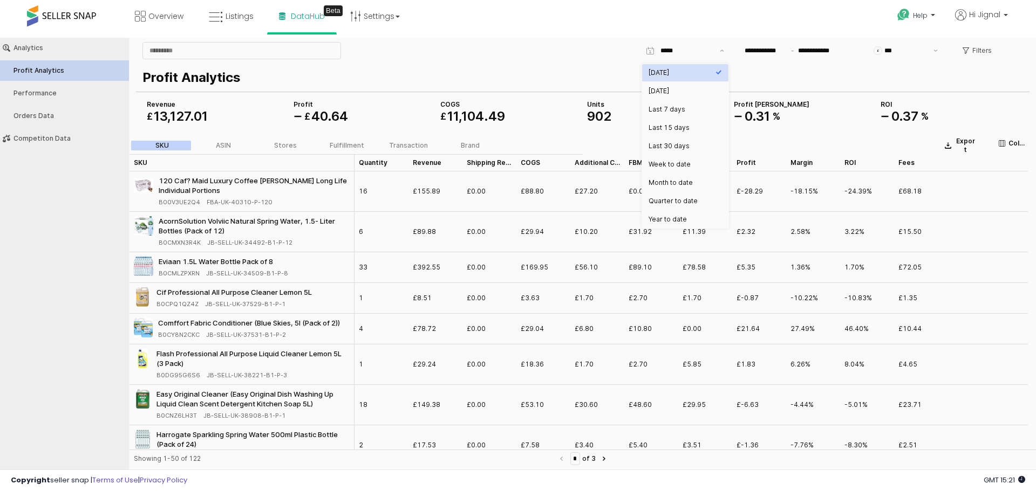
click at [572, 69] on p "Profit Analytics" at bounding box center [580, 77] width 876 height 19
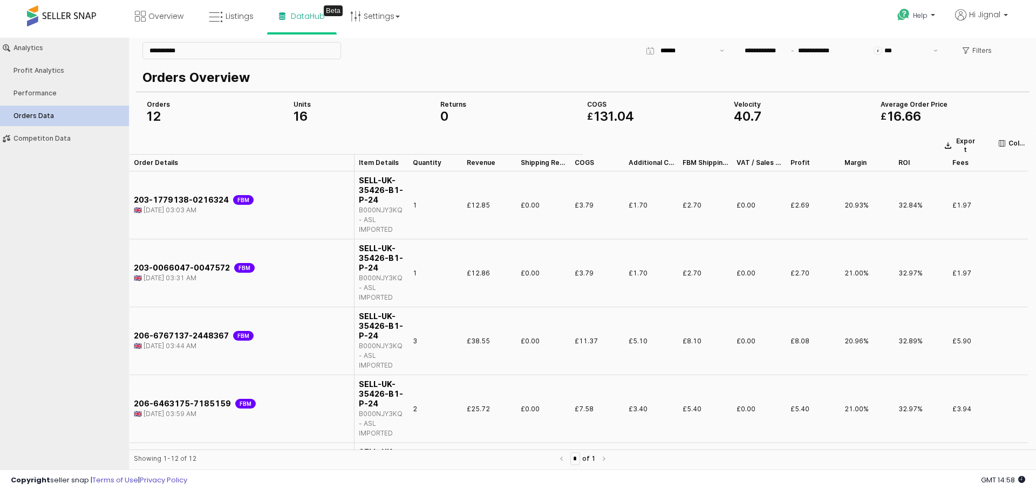
click at [596, 114] on span "131" at bounding box center [603, 116] width 19 height 16
click at [155, 115] on span "12" at bounding box center [154, 116] width 14 height 16
drag, startPoint x: 155, startPoint y: 115, endPoint x: 741, endPoint y: 113, distance: 585.9
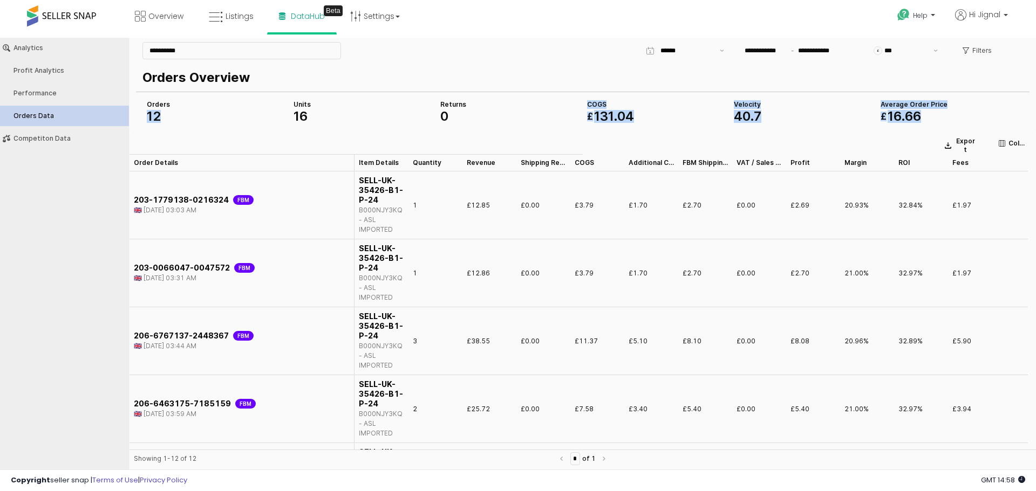
click at [741, 113] on div "Orders 12 COGS £ 131 . 04 Average Order Price £ 16 . 66 Velocity 40 . 7 Units 1…" at bounding box center [582, 111] width 880 height 26
click at [902, 117] on span "." at bounding box center [903, 116] width 4 height 16
drag, startPoint x: 902, startPoint y: 117, endPoint x: 764, endPoint y: 115, distance: 137.6
click at [764, 115] on div "Orders 12 COGS £ 131 . 04 Average Order Price £ 16 . 66 Velocity 40 . 7 Units 1…" at bounding box center [582, 111] width 880 height 26
click at [764, 115] on div "40 . 7" at bounding box center [803, 116] width 138 height 13
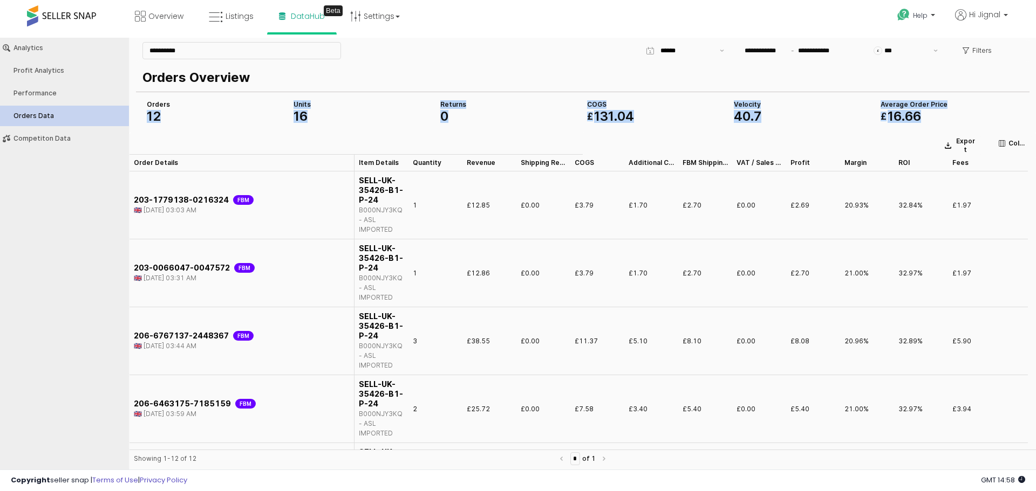
drag, startPoint x: 147, startPoint y: 114, endPoint x: 499, endPoint y: 112, distance: 351.2
click at [499, 112] on div "Orders 12 COGS £ 131 . 04 Average Order Price £ 16 . 66 Velocity 40 . 7 Units 1…" at bounding box center [582, 111] width 880 height 26
click at [499, 112] on div "0" at bounding box center [509, 116] width 138 height 13
drag, startPoint x: 147, startPoint y: 103, endPoint x: 922, endPoint y: 111, distance: 774.8
click at [922, 111] on div "Orders 12 COGS £ 131 . 04 Average Order Price £ 16 . 66 Velocity 40 . 7 Units 1…" at bounding box center [582, 111] width 880 height 26
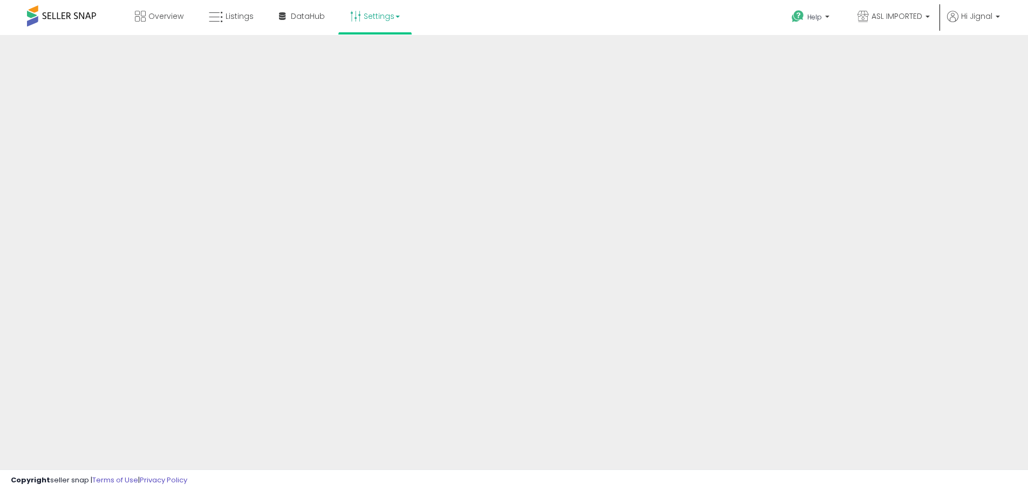
scroll to position [29, 0]
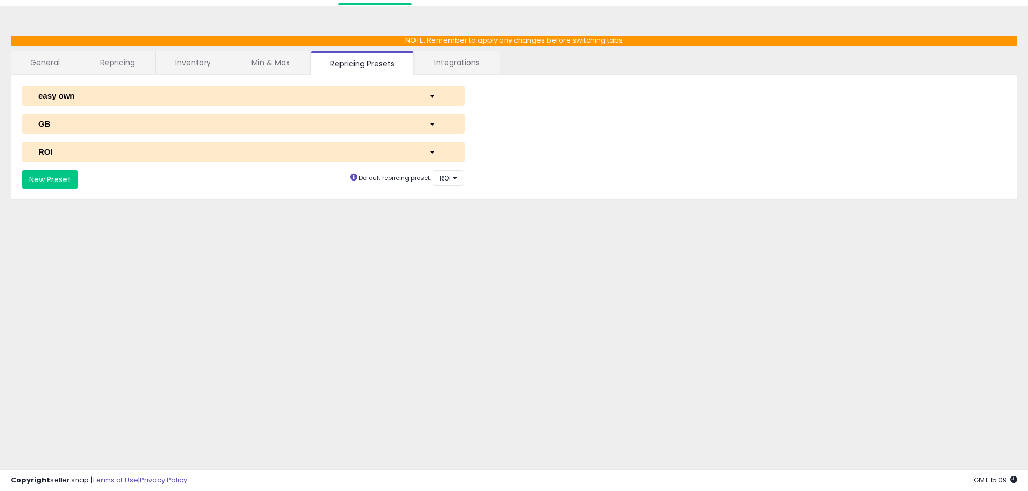
click at [320, 164] on div "**********" at bounding box center [514, 137] width 984 height 103
click at [317, 155] on div "ROI" at bounding box center [225, 151] width 391 height 11
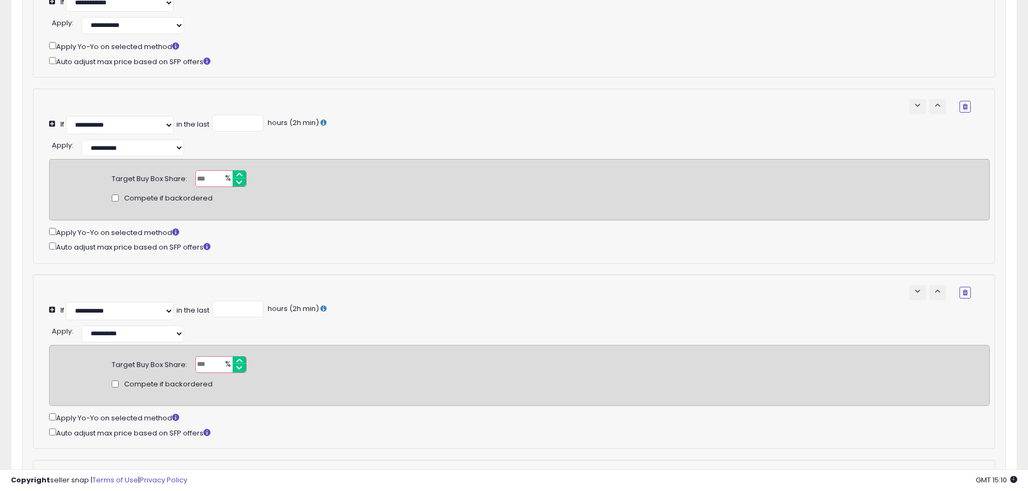
scroll to position [334, 0]
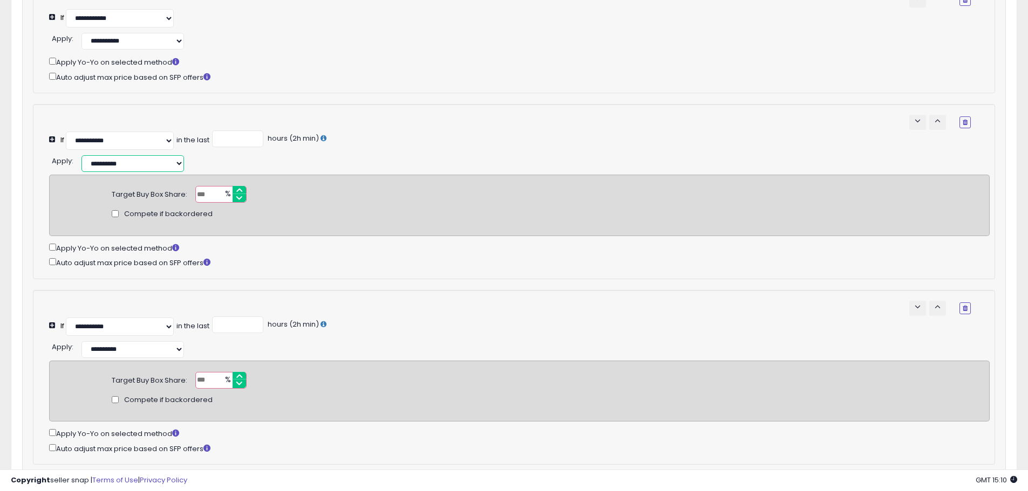
click at [161, 171] on select "**********" at bounding box center [132, 163] width 103 height 17
click at [270, 172] on div "**********" at bounding box center [519, 162] width 940 height 19
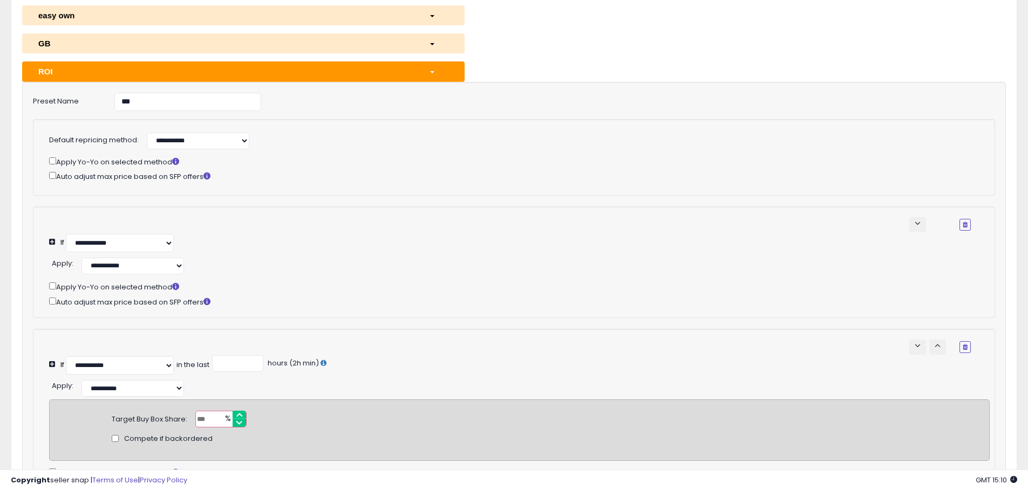
scroll to position [95, 0]
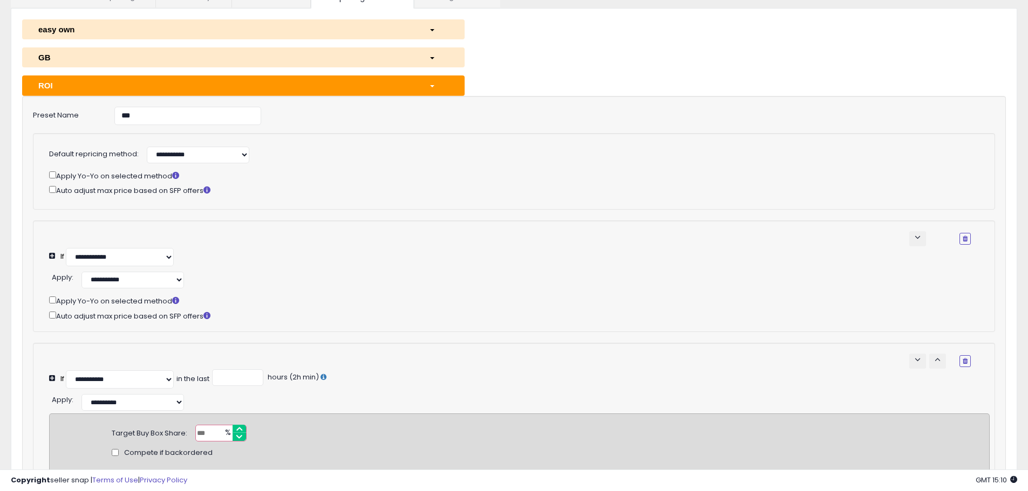
click at [427, 83] on div "button" at bounding box center [439, 85] width 36 height 11
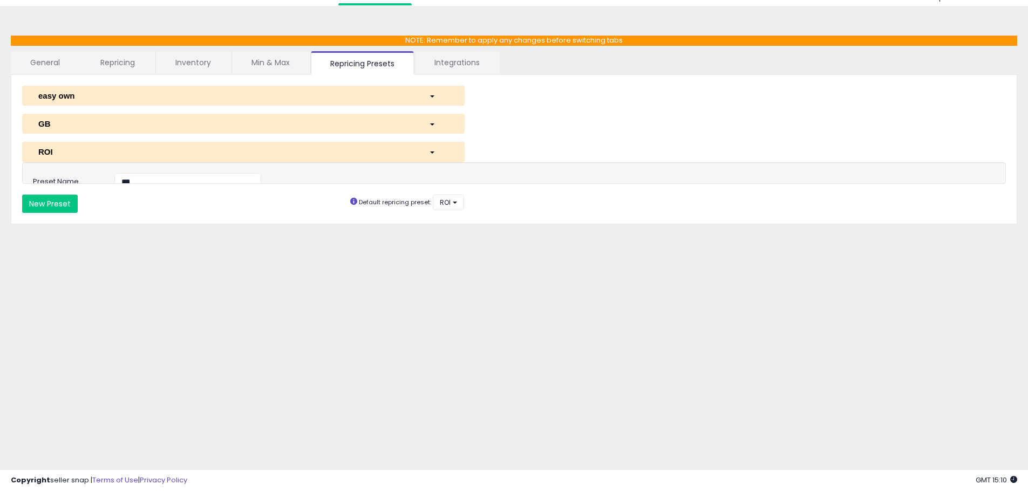
scroll to position [29, 0]
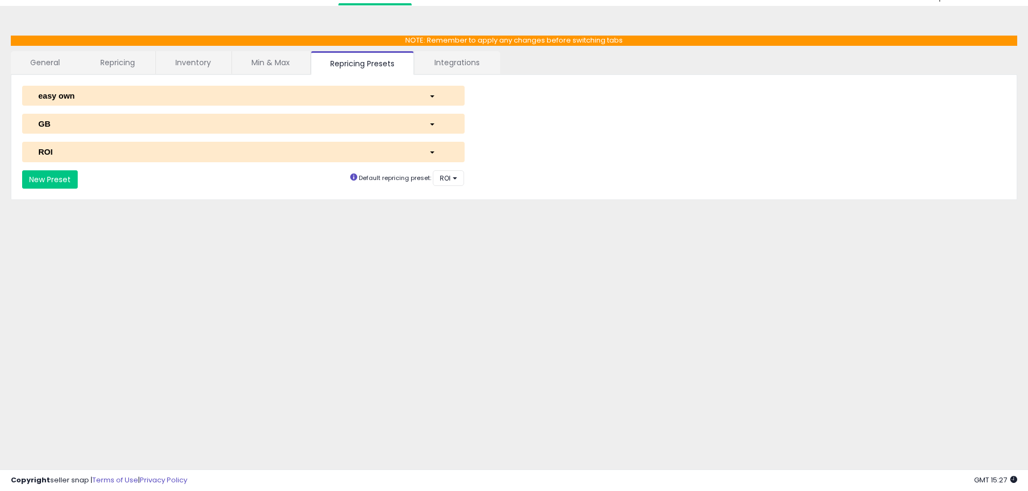
click at [302, 141] on div "**********" at bounding box center [514, 137] width 984 height 103
click at [302, 146] on button "ROI" at bounding box center [243, 152] width 442 height 20
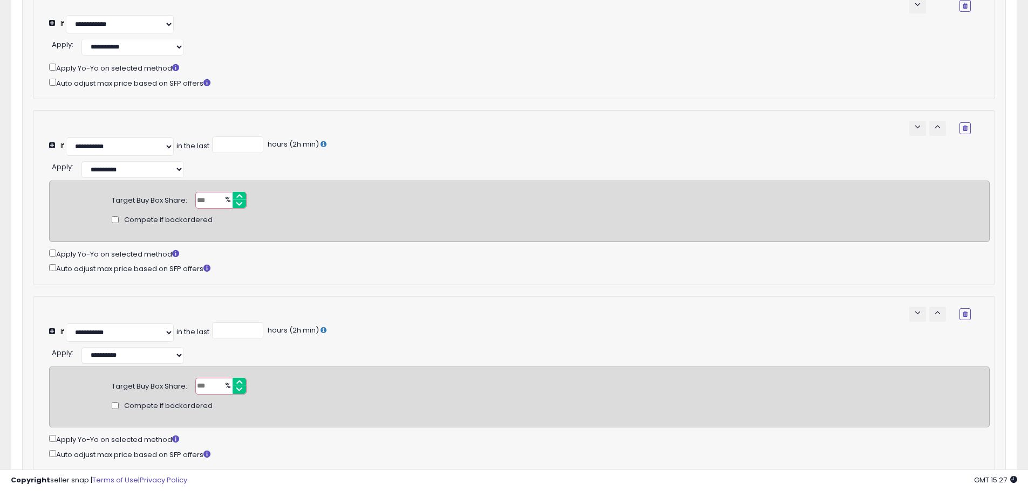
scroll to position [332, 0]
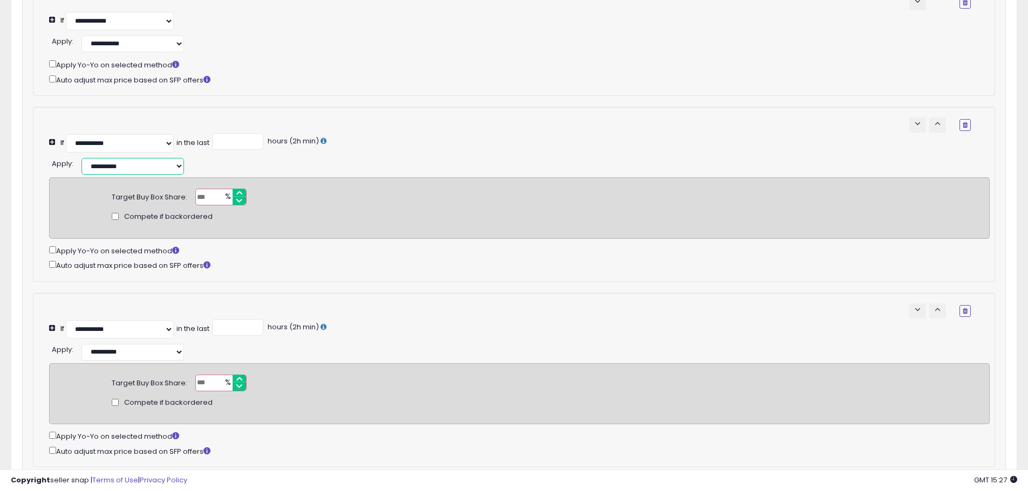
click at [147, 175] on select "**********" at bounding box center [132, 166] width 103 height 17
select select "*********"
click at [81, 166] on select "**********" at bounding box center [132, 166] width 103 height 17
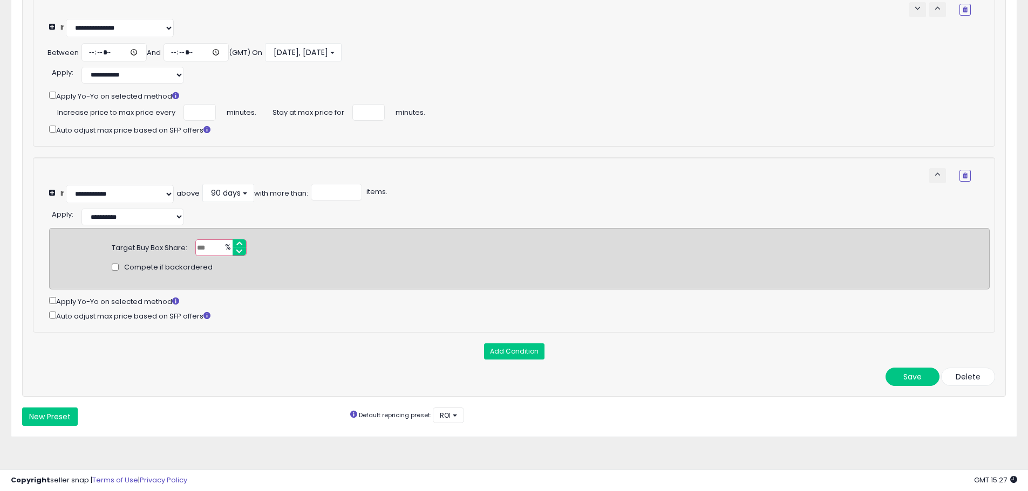
scroll to position [796, 0]
click at [892, 382] on button "Save" at bounding box center [912, 377] width 54 height 18
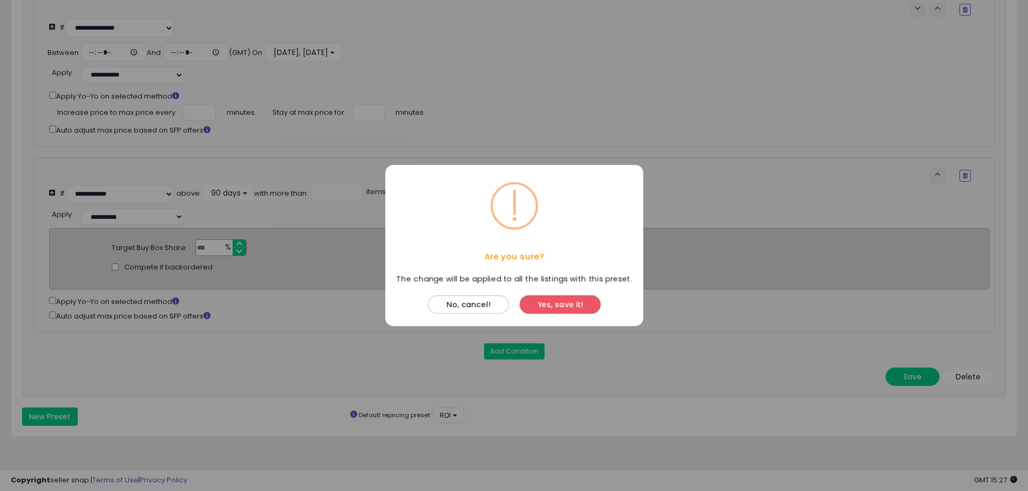
click at [569, 305] on button "Yes, save it!" at bounding box center [560, 305] width 81 height 18
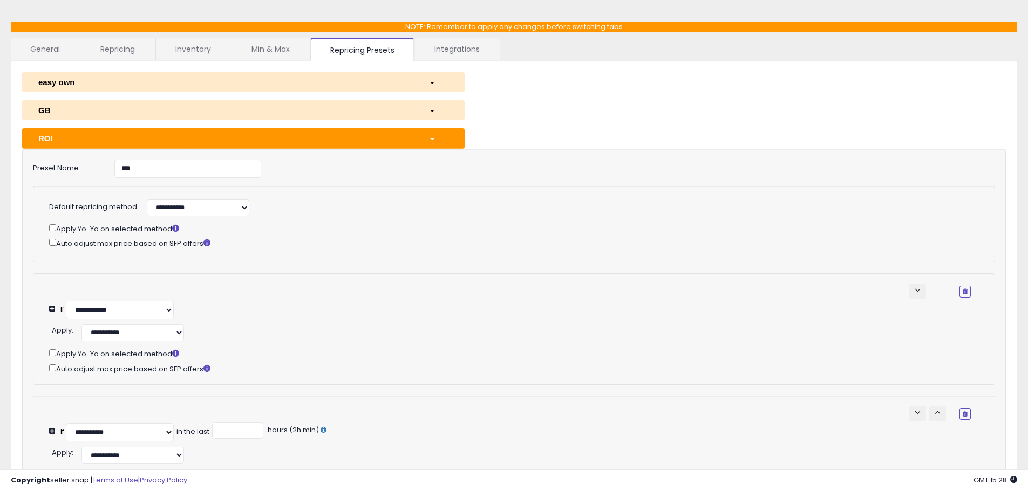
scroll to position [40, 0]
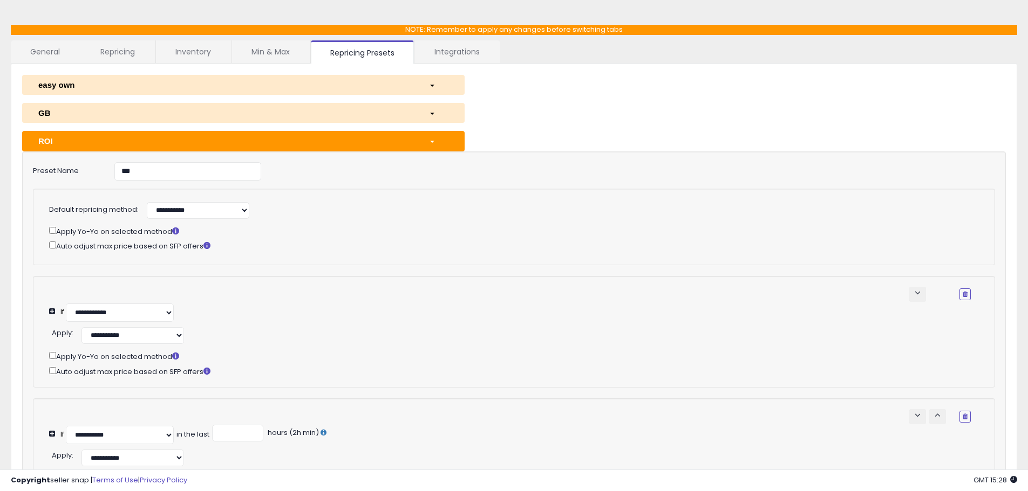
click at [424, 147] on button "ROI" at bounding box center [243, 141] width 442 height 20
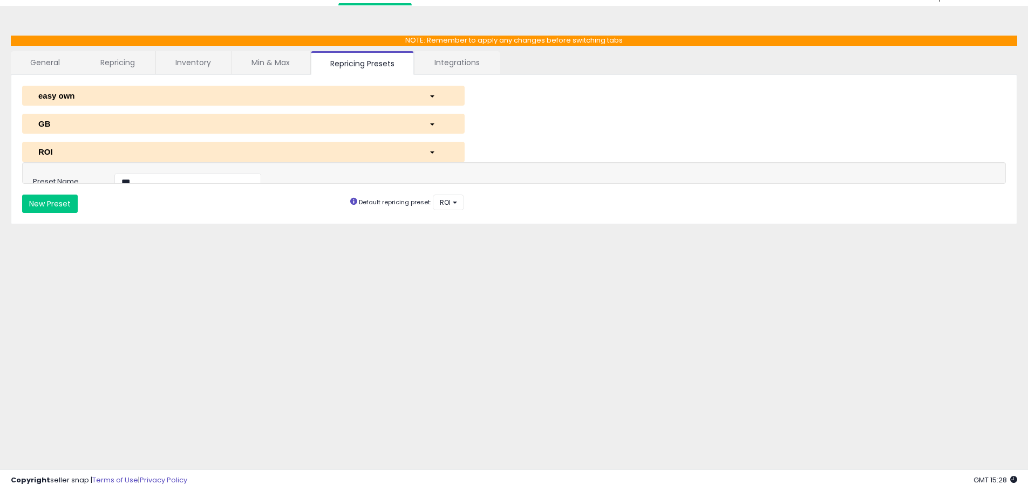
scroll to position [29, 0]
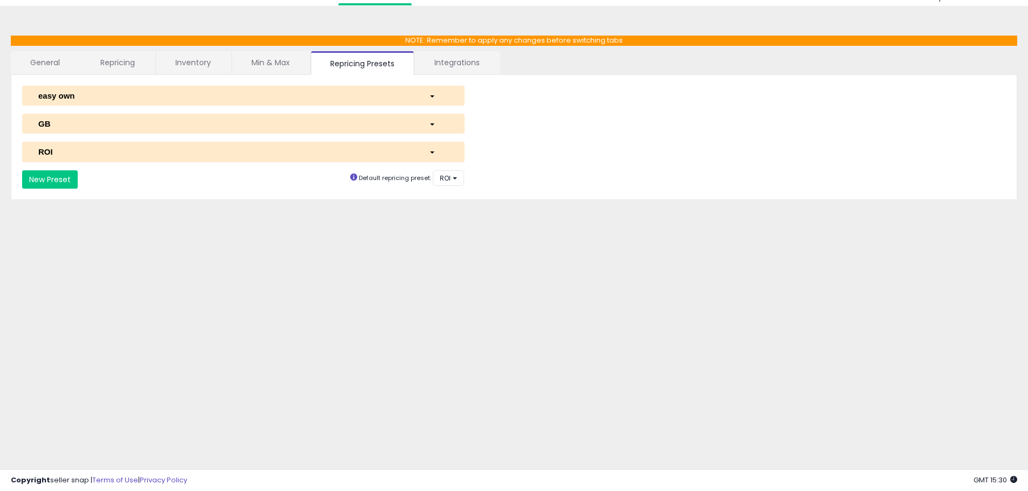
click at [429, 151] on div "button" at bounding box center [439, 151] width 36 height 11
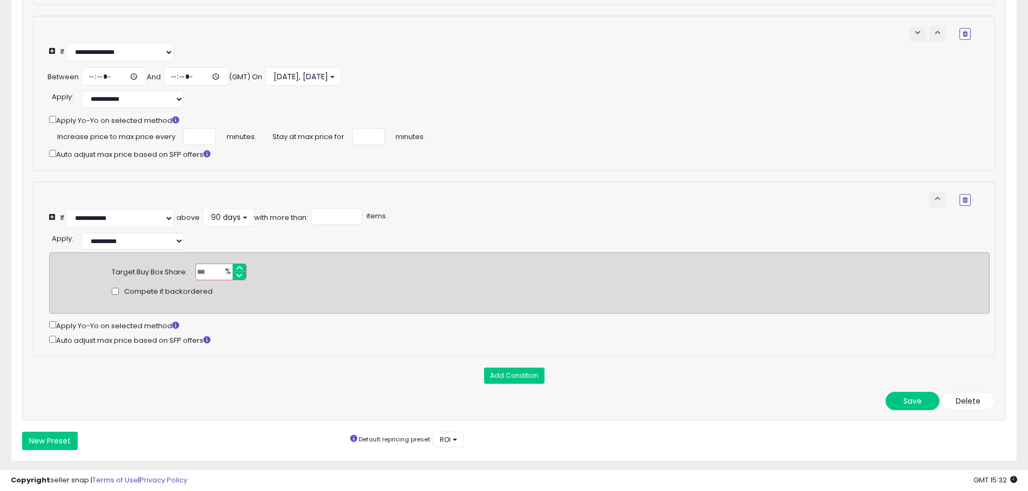
scroll to position [783, 0]
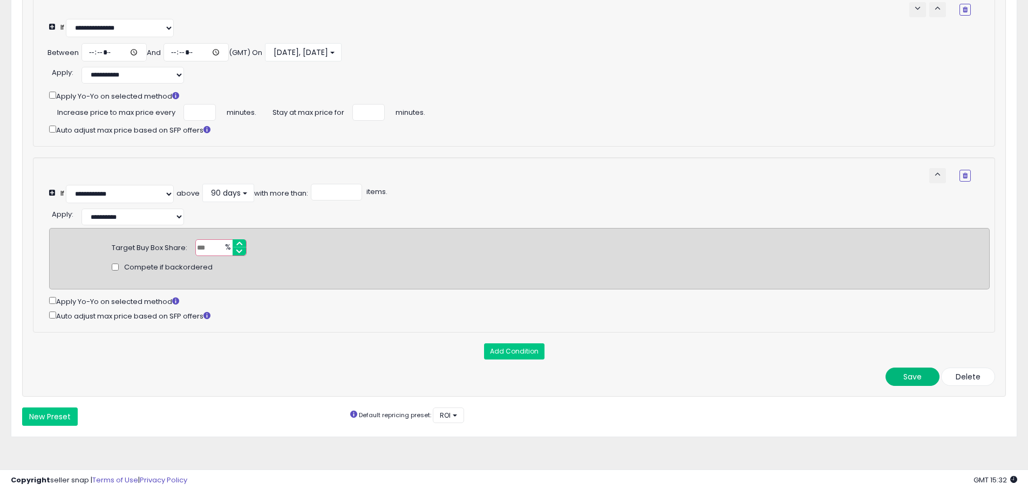
click at [909, 386] on button "Save" at bounding box center [912, 377] width 54 height 18
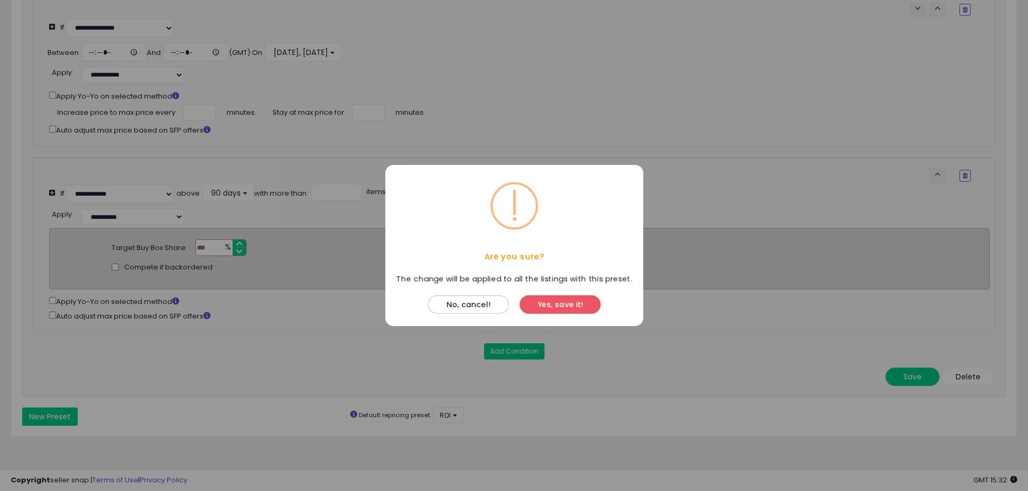
click at [559, 299] on button "Yes, save it!" at bounding box center [560, 305] width 81 height 18
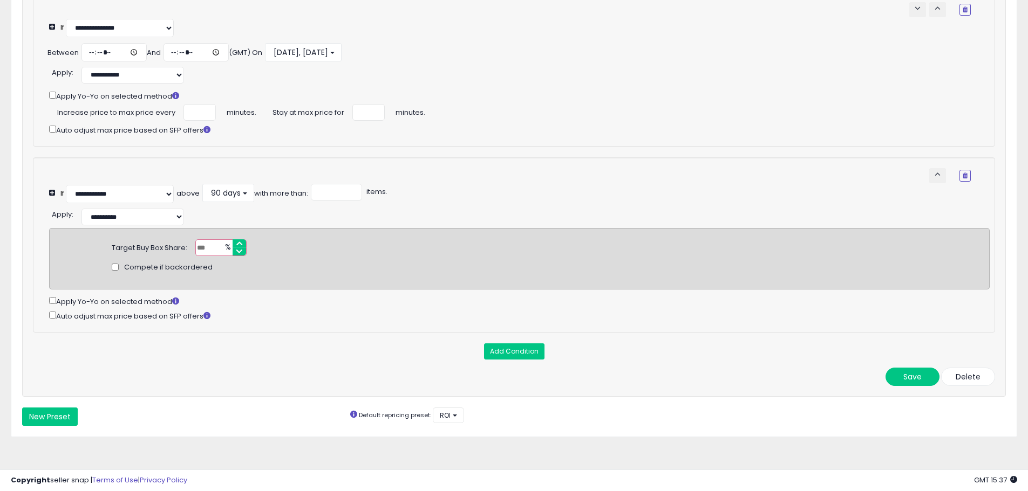
scroll to position [796, 0]
click at [914, 379] on button "Save" at bounding box center [912, 377] width 54 height 18
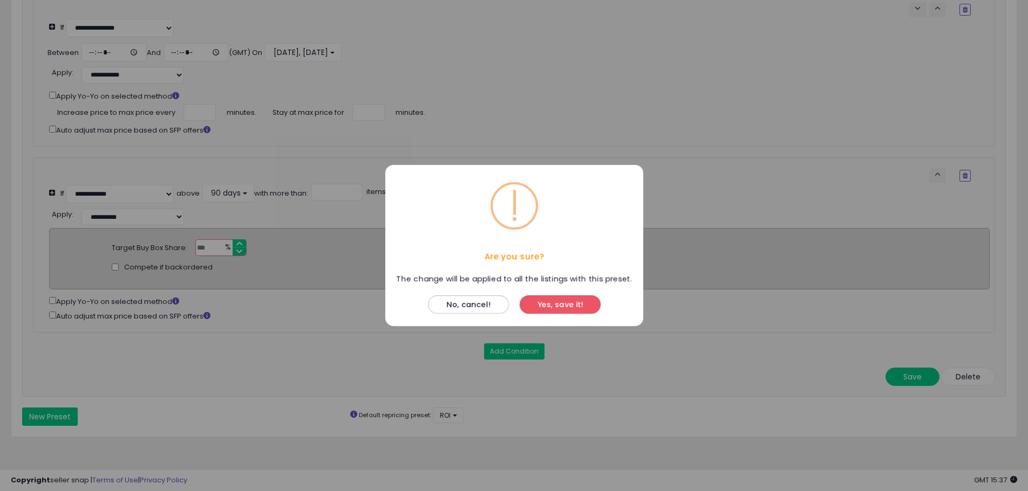
click at [571, 299] on button "Yes, save it!" at bounding box center [560, 305] width 81 height 18
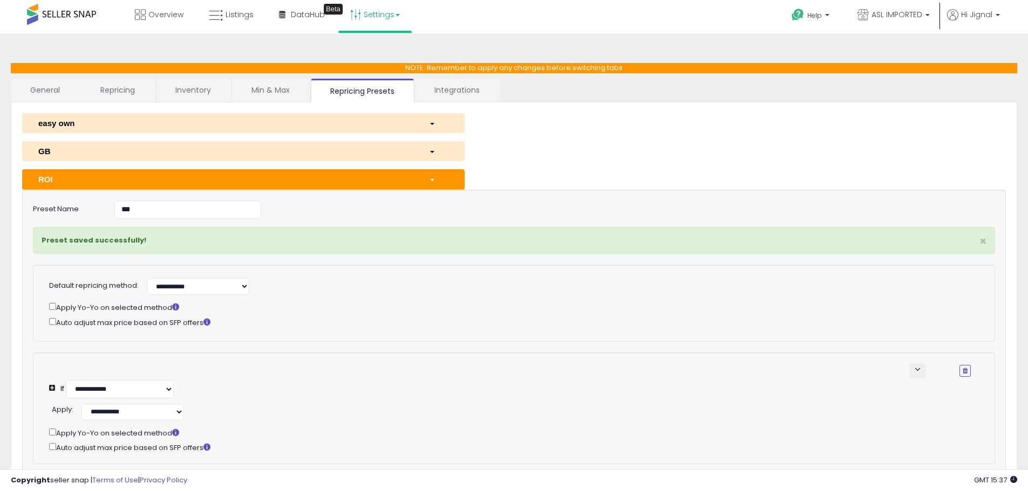
scroll to position [0, 0]
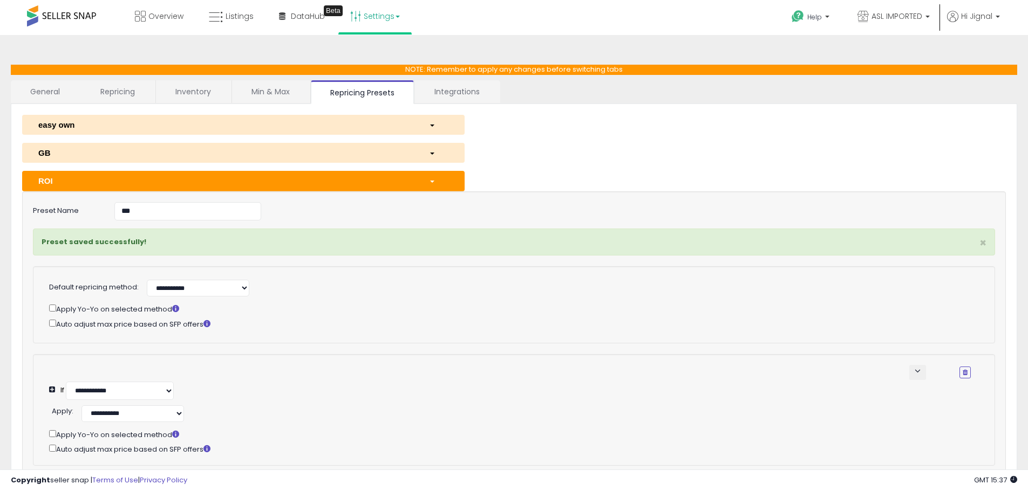
click at [428, 182] on div "button" at bounding box center [439, 180] width 36 height 11
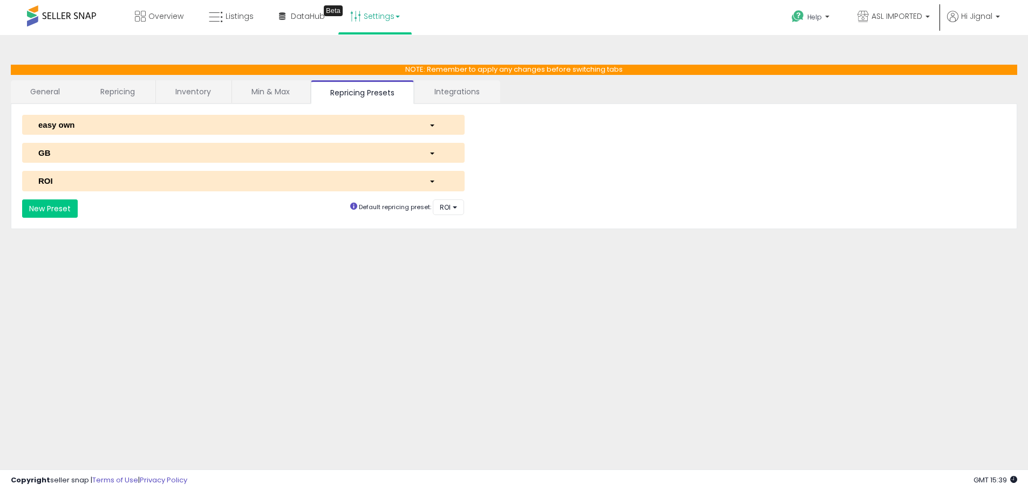
click at [439, 179] on div "button" at bounding box center [439, 180] width 36 height 11
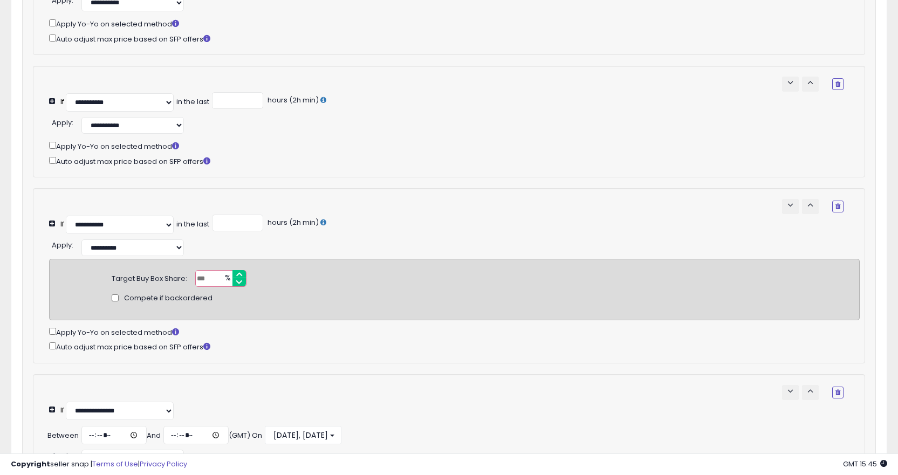
scroll to position [372, 0]
click at [835, 91] on button "button" at bounding box center [837, 85] width 11 height 12
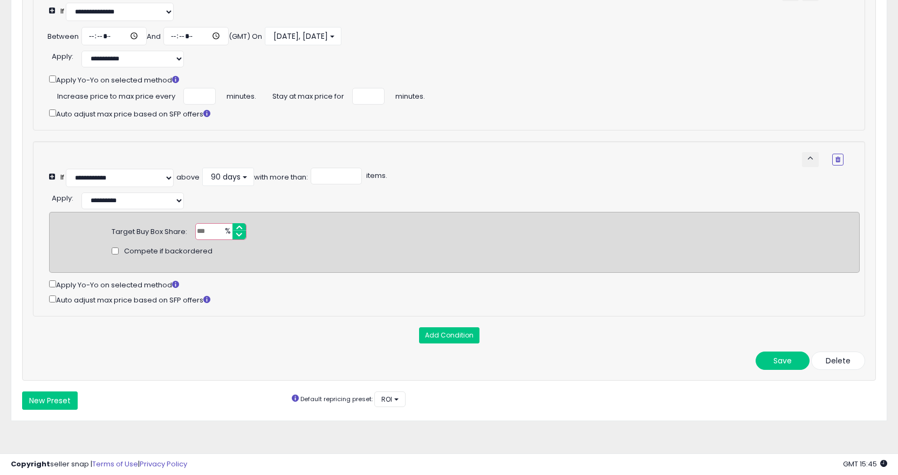
scroll to position [682, 0]
click at [774, 365] on button "Save" at bounding box center [783, 361] width 54 height 18
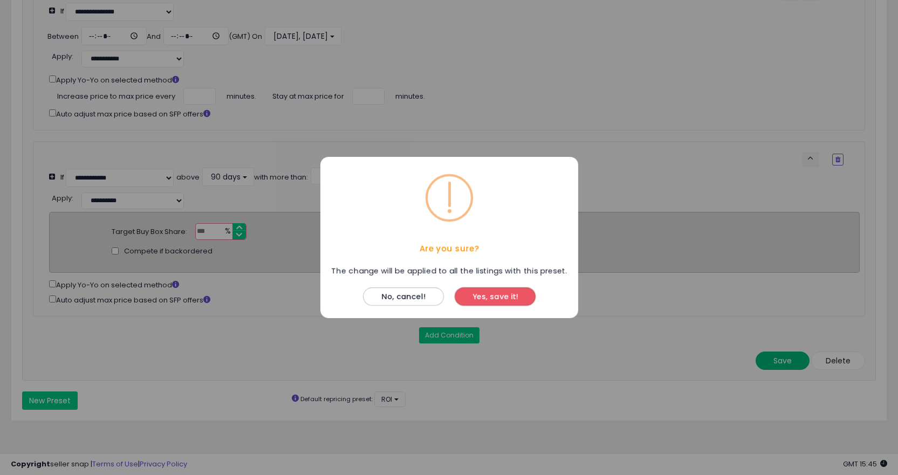
click at [455, 288] on button "Yes, save it!" at bounding box center [495, 297] width 81 height 18
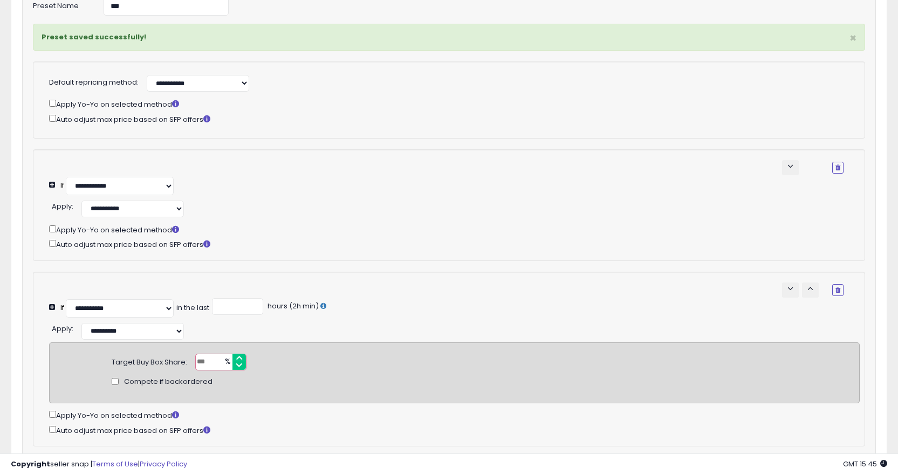
scroll to position [130, 0]
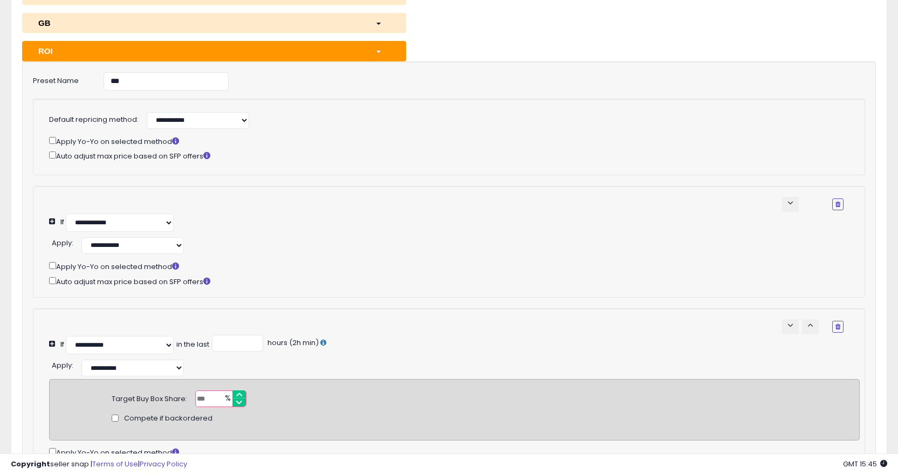
click at [308, 58] on button "ROI" at bounding box center [214, 51] width 384 height 20
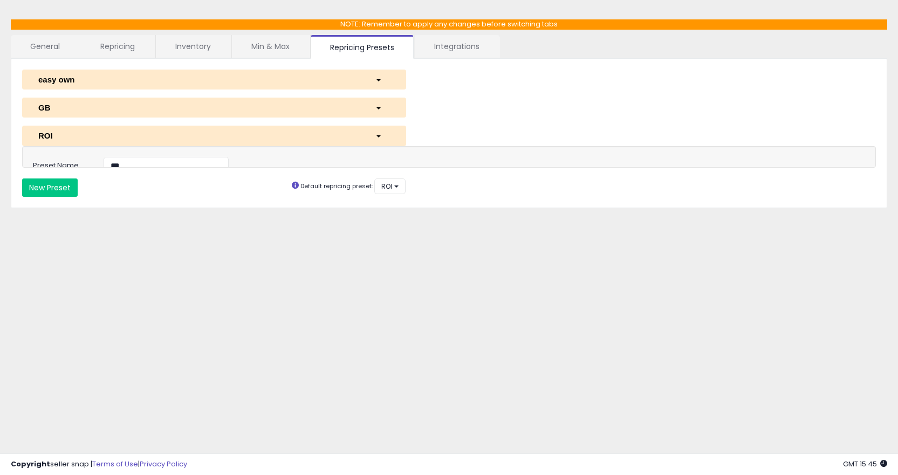
scroll to position [45, 0]
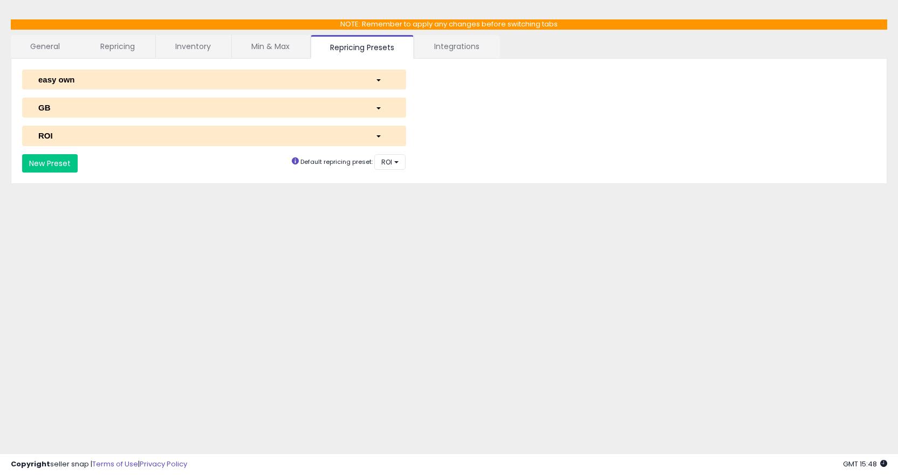
click at [361, 145] on button "ROI" at bounding box center [214, 136] width 384 height 20
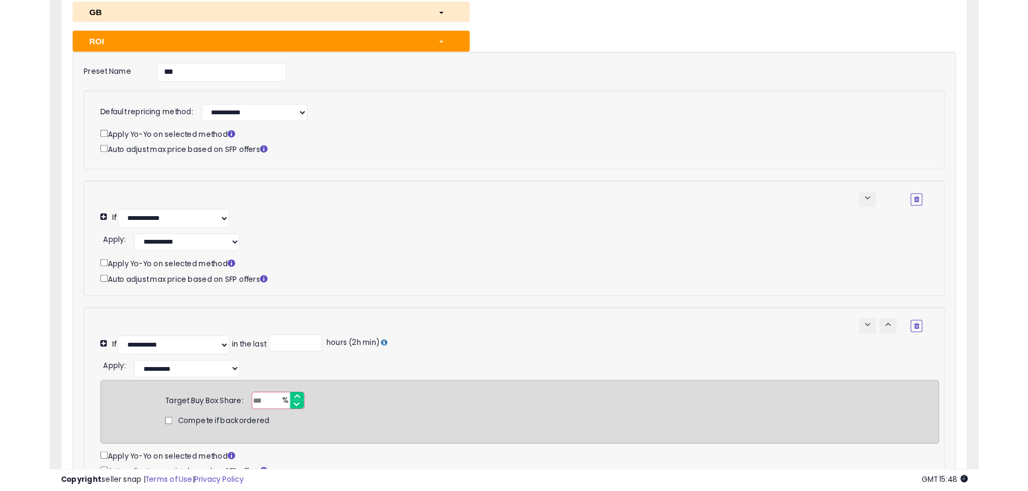
scroll to position [163, 0]
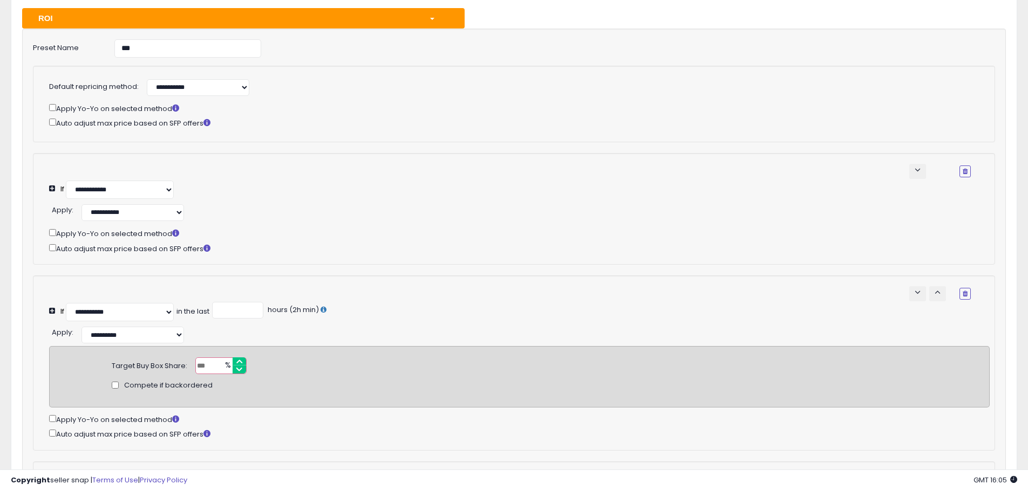
click at [432, 17] on div "button" at bounding box center [439, 17] width 36 height 11
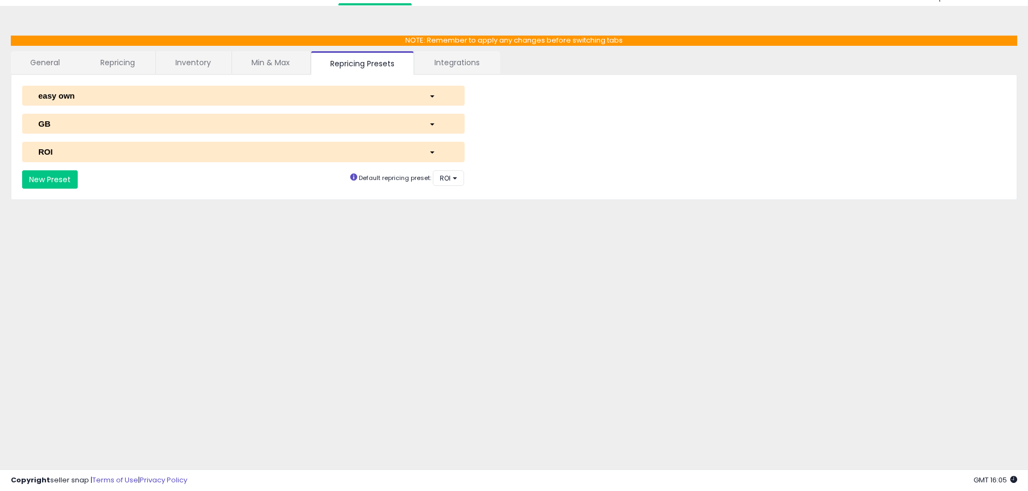
scroll to position [29, 0]
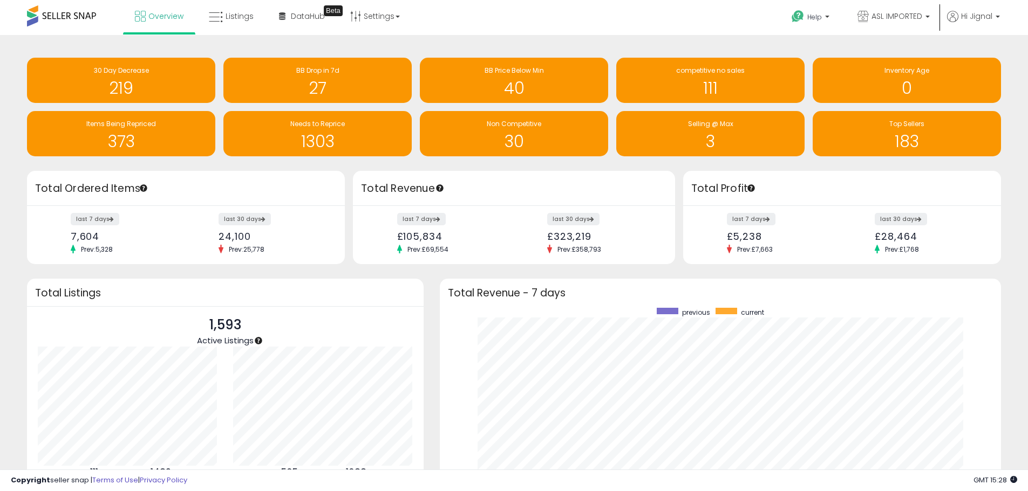
scroll to position [204, 540]
click at [158, 19] on span "Overview" at bounding box center [165, 16] width 35 height 11
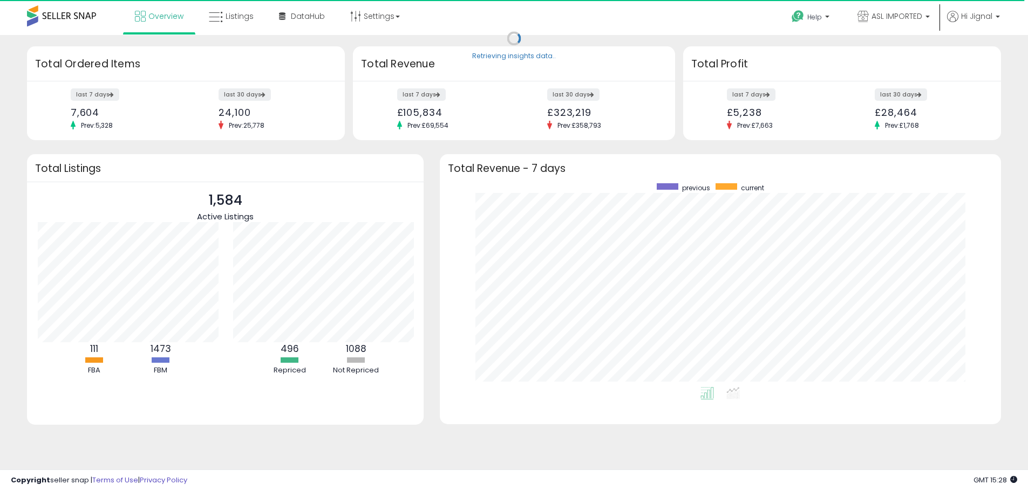
scroll to position [539311, 538975]
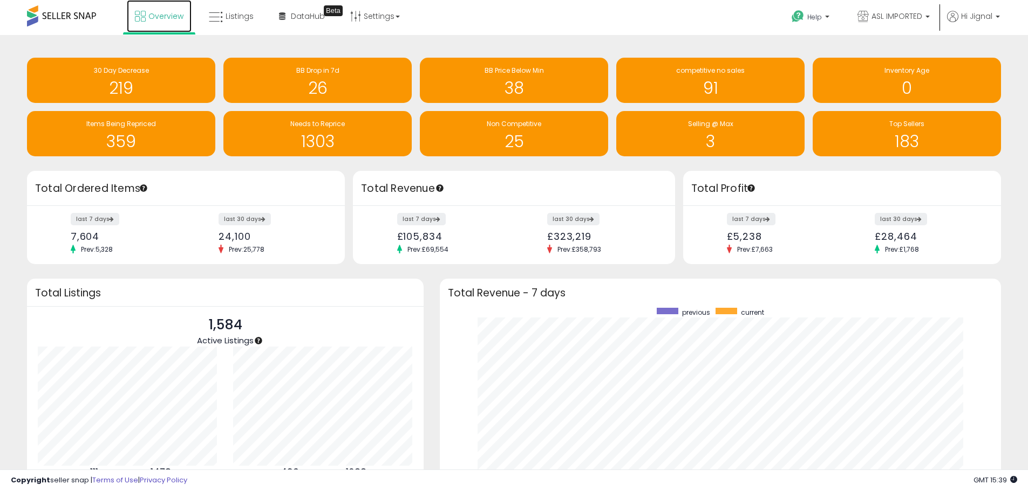
click at [144, 25] on link "Overview" at bounding box center [159, 16] width 65 height 32
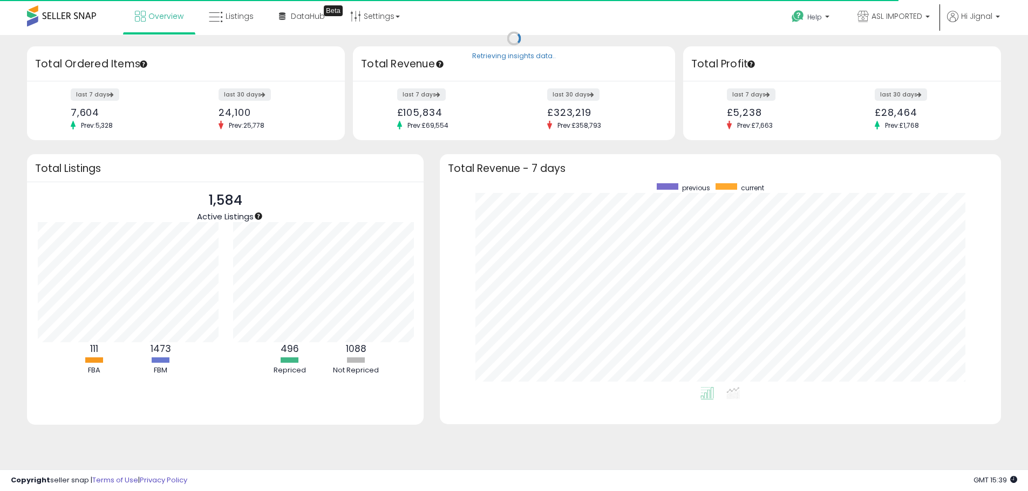
scroll to position [539311, 538975]
